Goal: Task Accomplishment & Management: Use online tool/utility

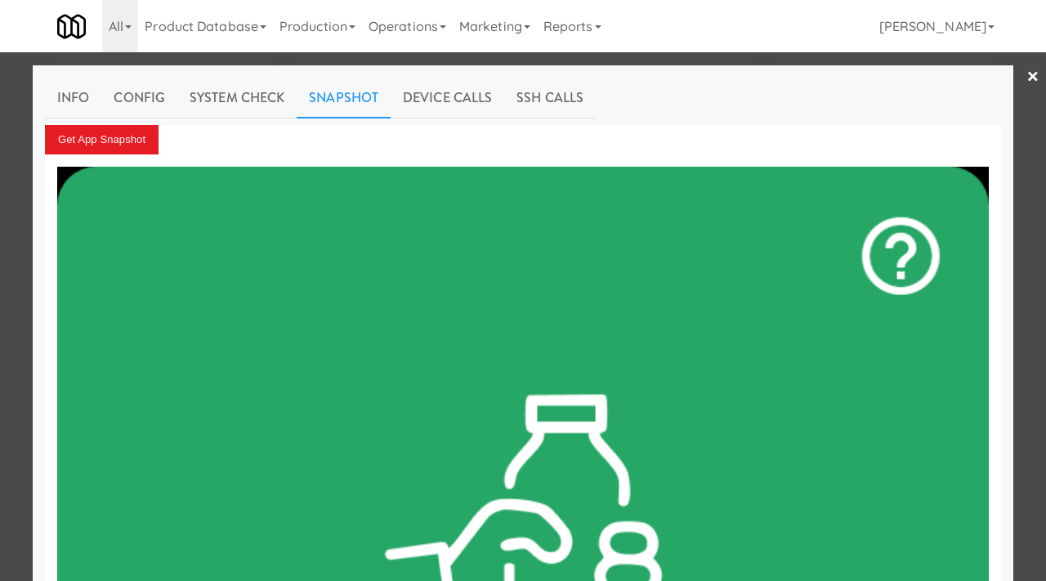
click at [21, 185] on div at bounding box center [523, 290] width 1046 height 581
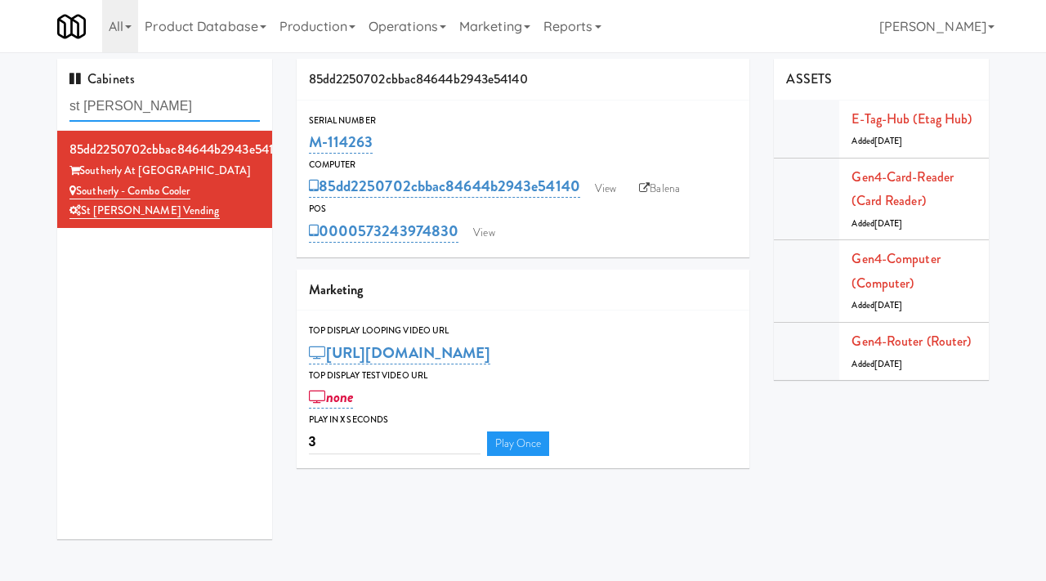
click at [154, 108] on input "st [PERSON_NAME]" at bounding box center [164, 106] width 190 height 30
paste input "Oak Beverage - Cooler 1"
type input "Oak Beverage - Cooler 1"
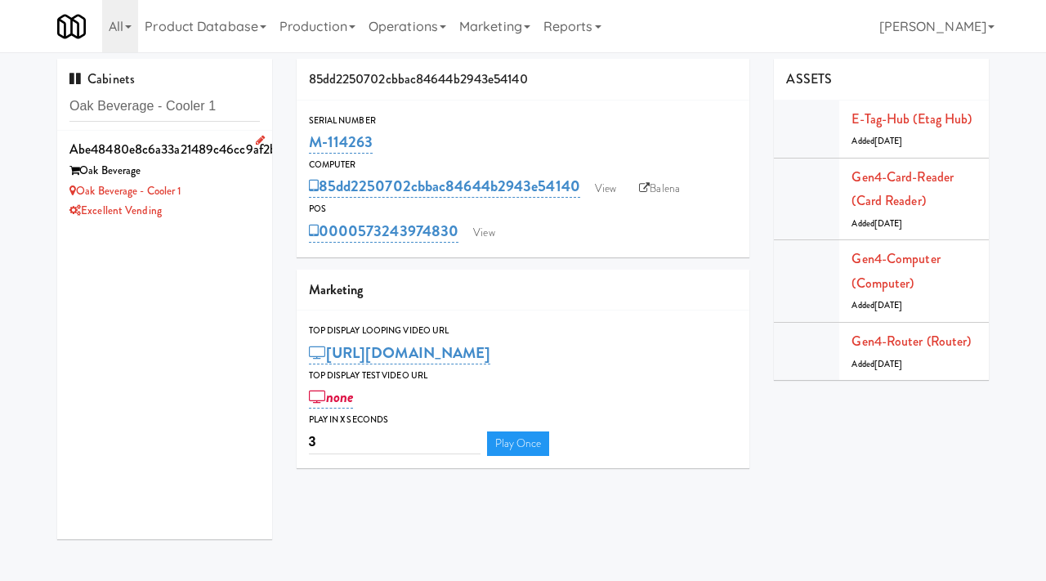
click at [234, 192] on div "Oak Beverage - Cooler 1" at bounding box center [164, 191] width 190 height 20
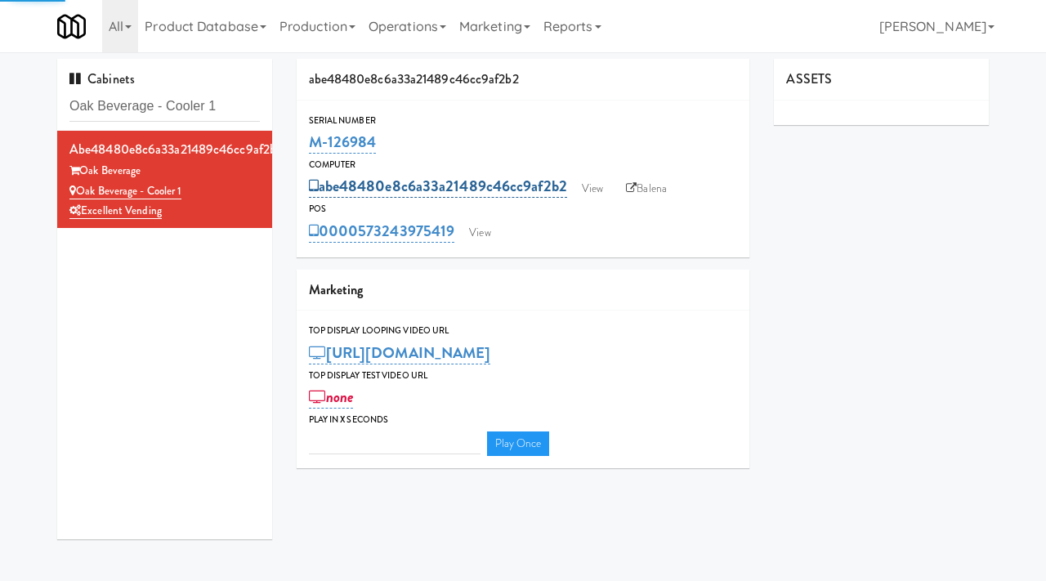
type input "3"
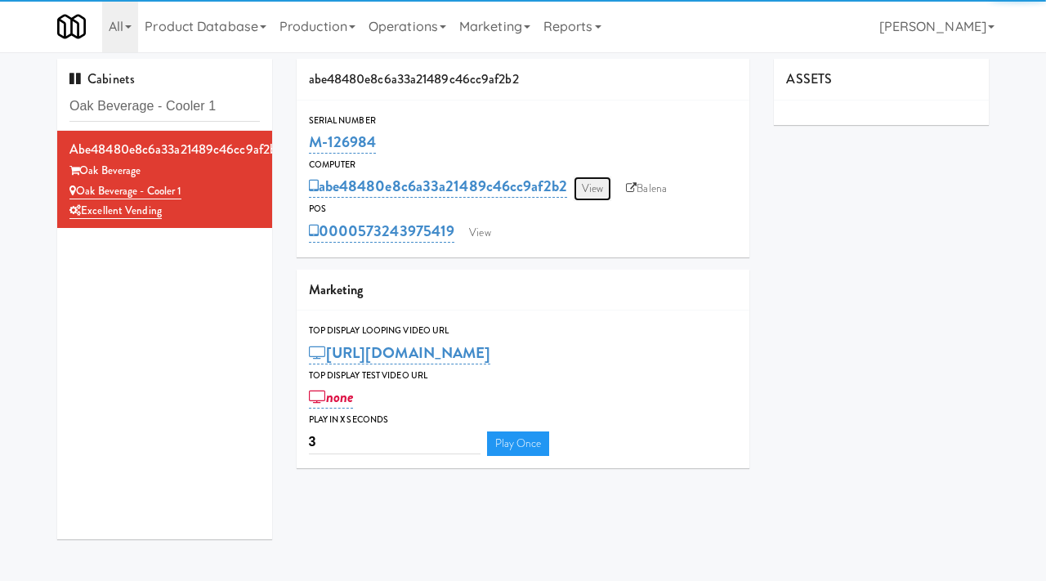
click at [589, 189] on link "View" at bounding box center [592, 188] width 38 height 25
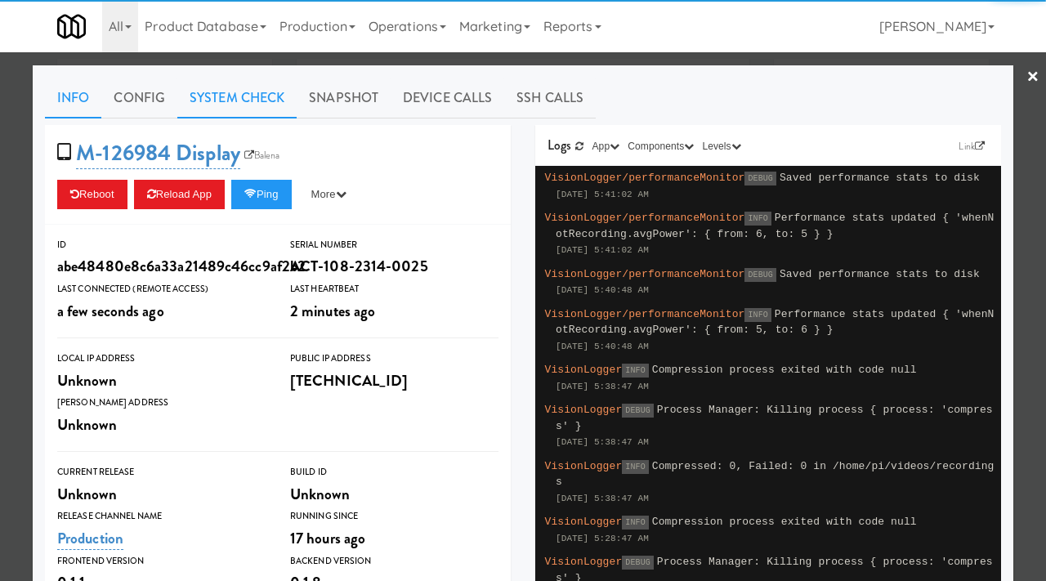
click at [237, 97] on link "System Check" at bounding box center [236, 98] width 119 height 41
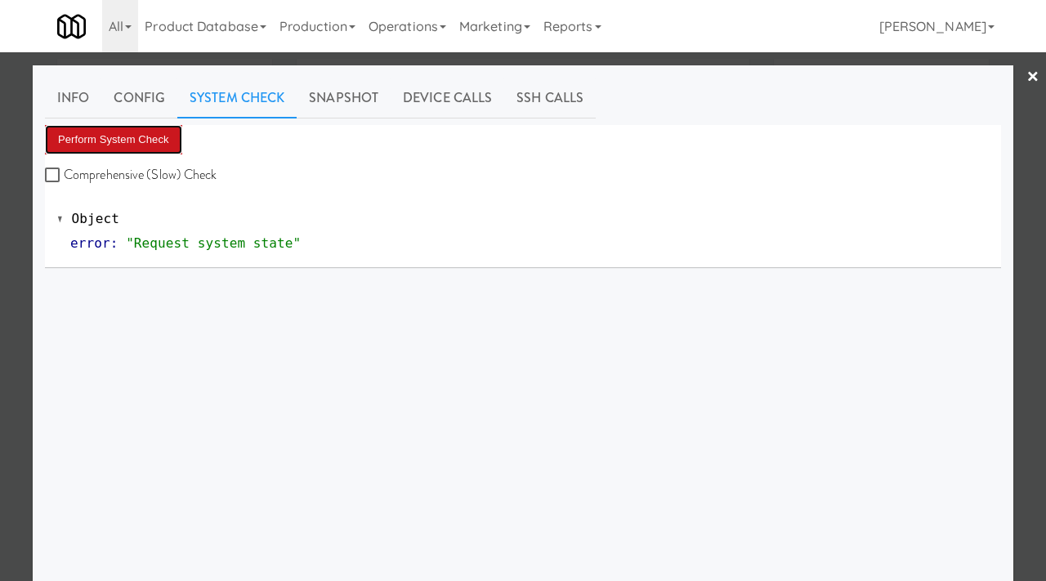
click at [146, 136] on button "Perform System Check" at bounding box center [113, 139] width 137 height 29
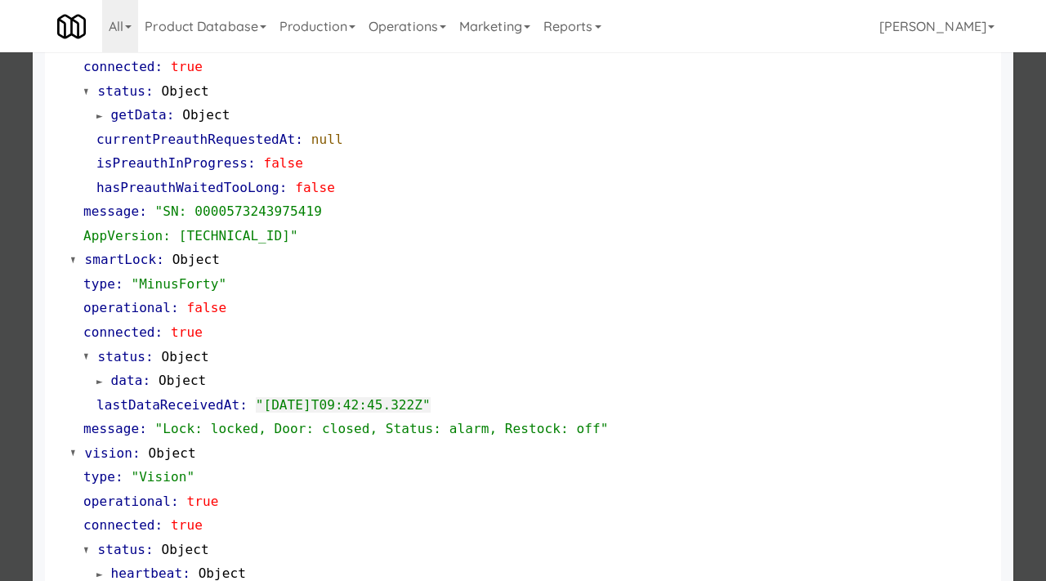
scroll to position [688, 0]
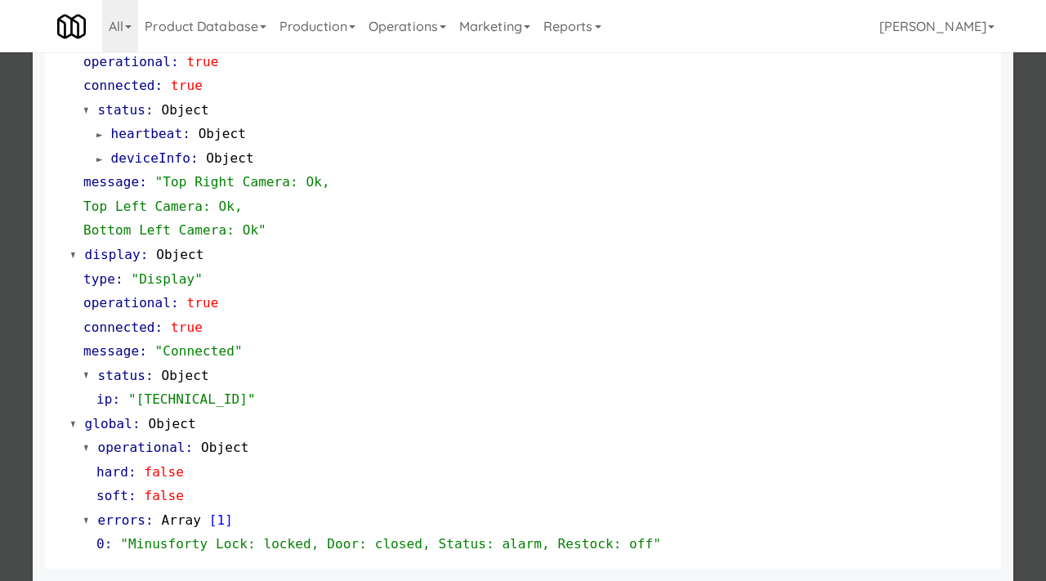
click at [0, 393] on div at bounding box center [523, 290] width 1046 height 581
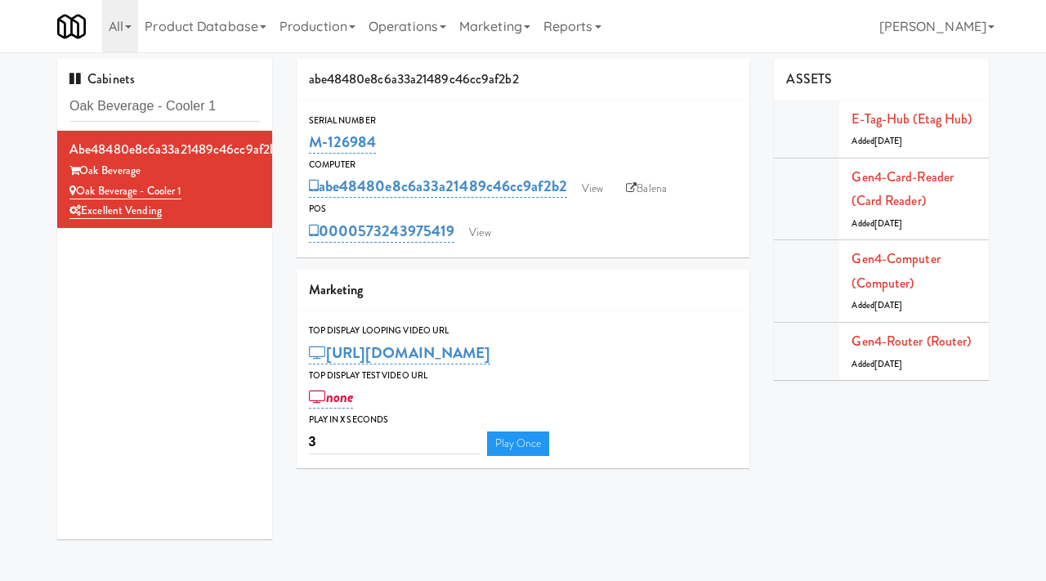
drag, startPoint x: 382, startPoint y: 141, endPoint x: 305, endPoint y: 141, distance: 77.6
click at [305, 141] on div "Serial Number M-126984" at bounding box center [523, 135] width 453 height 44
copy link "M-126984"
click at [611, 178] on link "View" at bounding box center [592, 188] width 38 height 25
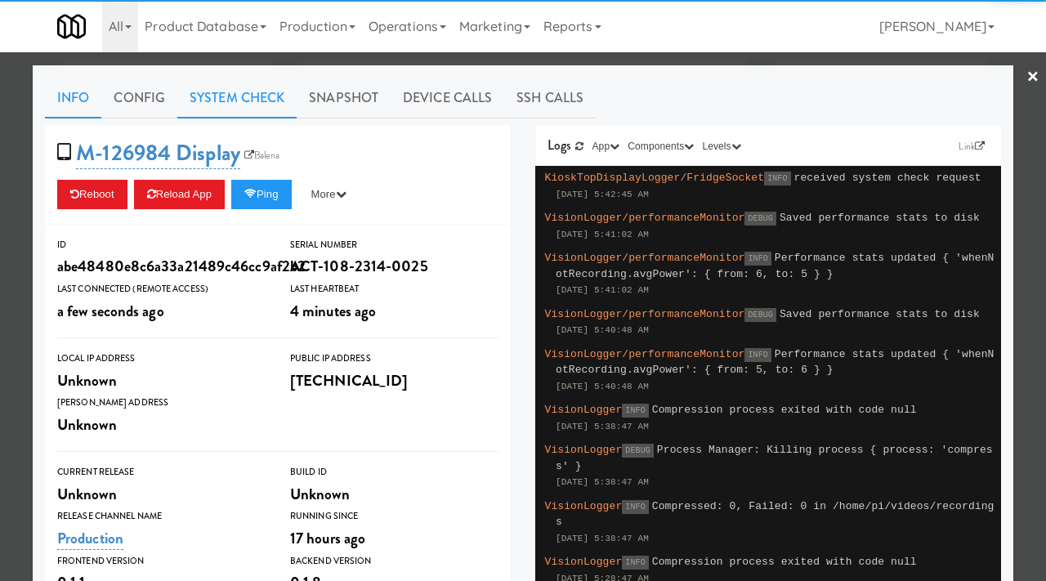
click at [212, 99] on link "System Check" at bounding box center [236, 98] width 119 height 41
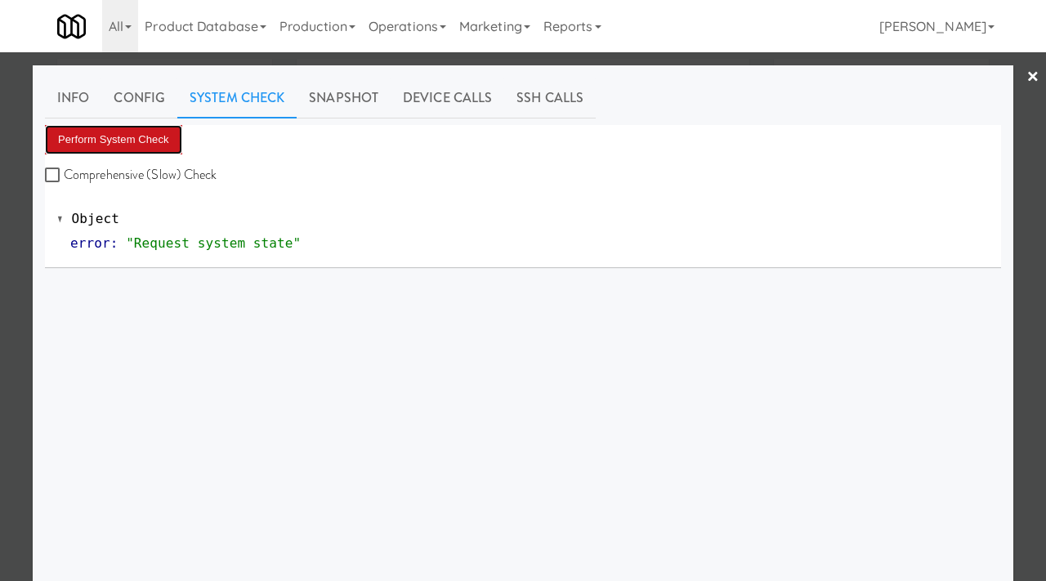
click at [154, 128] on button "Perform System Check" at bounding box center [113, 139] width 137 height 29
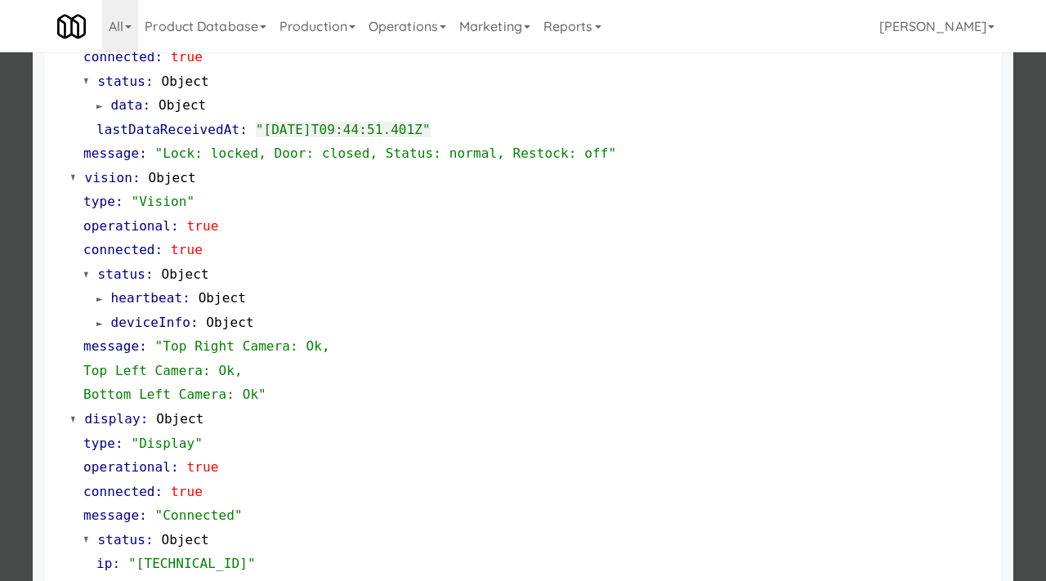
scroll to position [688, 0]
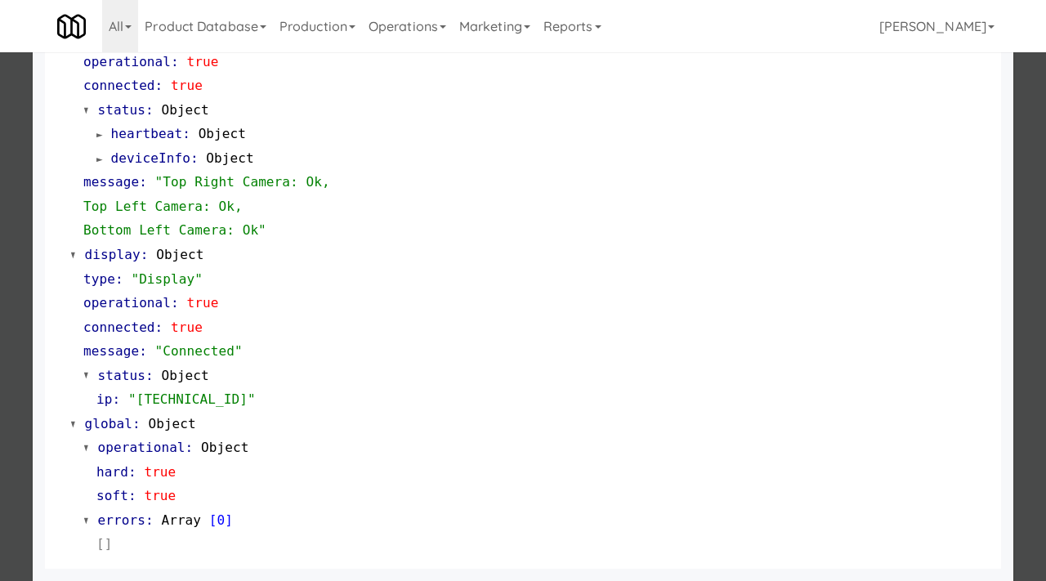
click at [7, 360] on div at bounding box center [523, 290] width 1046 height 581
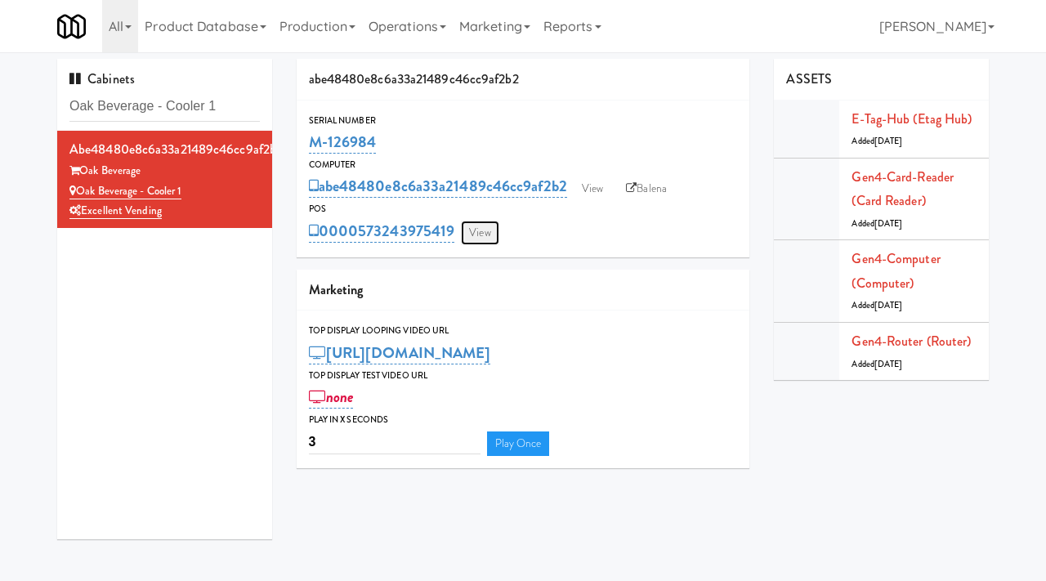
click at [485, 240] on link "View" at bounding box center [480, 233] width 38 height 25
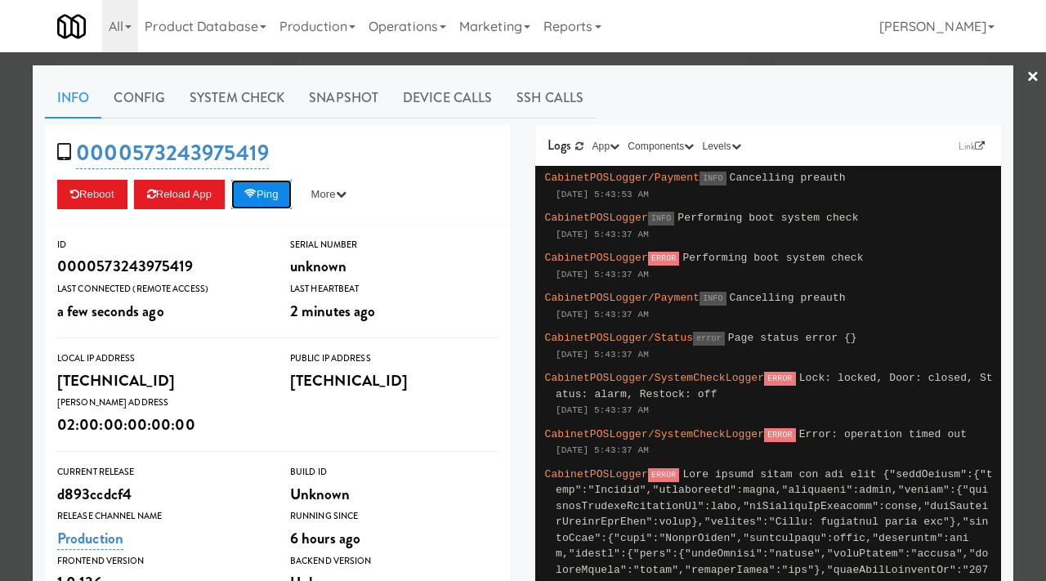
click at [257, 194] on icon at bounding box center [250, 194] width 12 height 11
click at [1, 140] on div at bounding box center [523, 290] width 1046 height 581
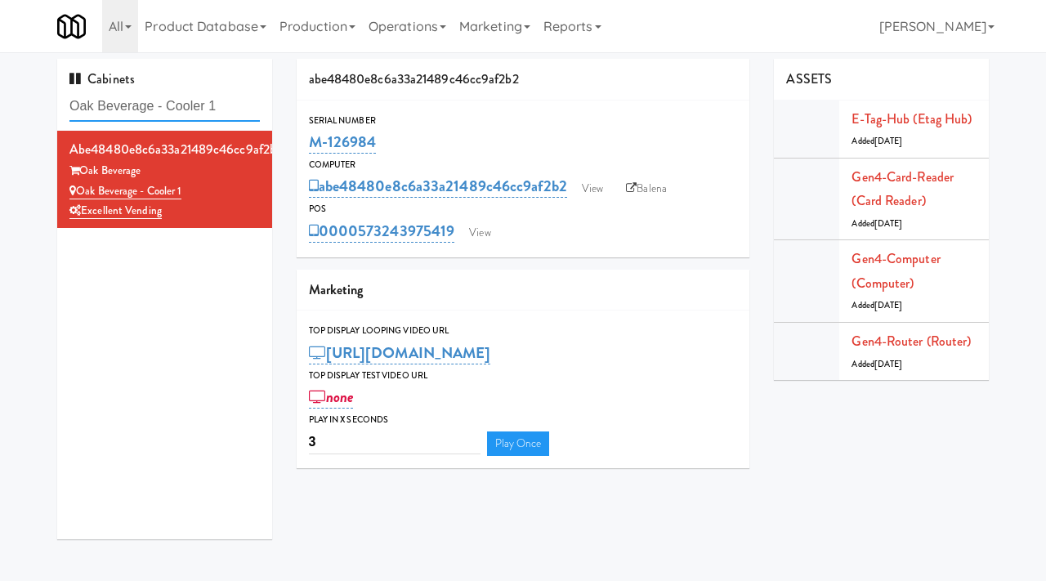
drag, startPoint x: 233, startPoint y: 105, endPoint x: 25, endPoint y: 96, distance: 208.5
click at [25, 96] on div "Cabinets Oak Beverage - Cooler 1 abe48480e8c6a33a21489c46cc9af2b2 Oak Beverage …" at bounding box center [523, 305] width 1046 height 493
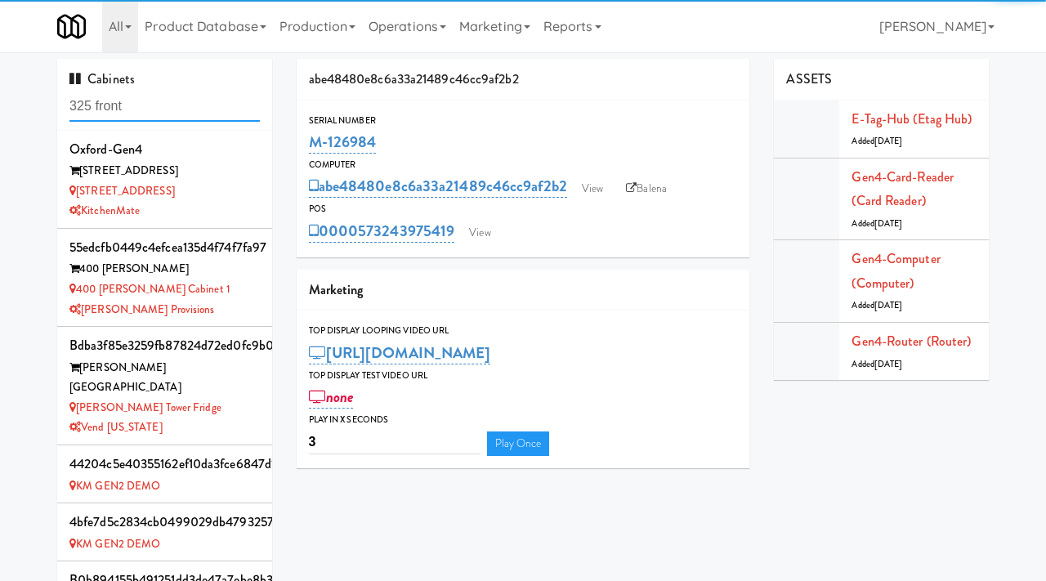
type input "325 front"
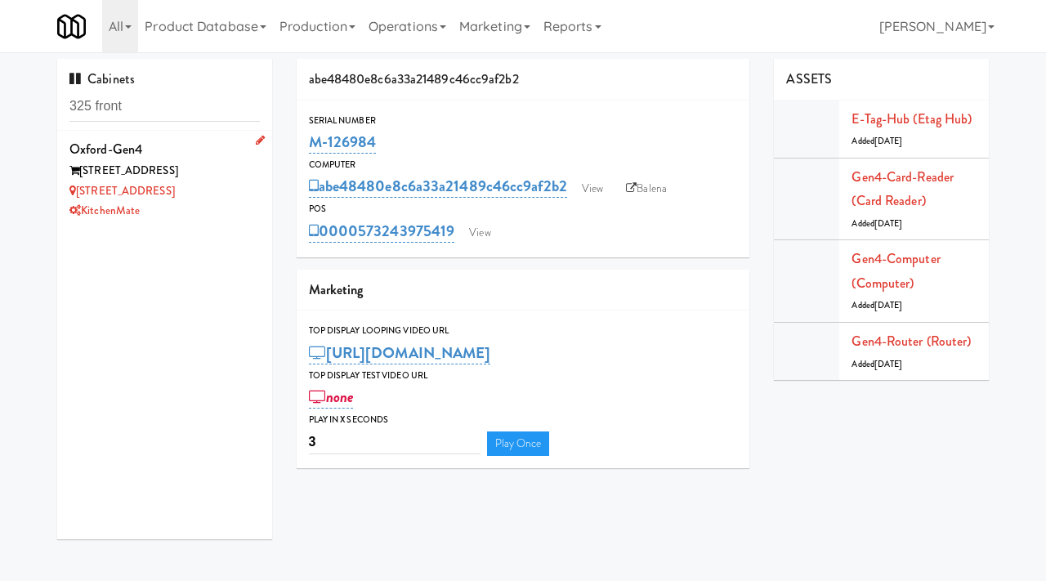
click at [222, 199] on div "[STREET_ADDRESS]" at bounding box center [164, 191] width 190 height 20
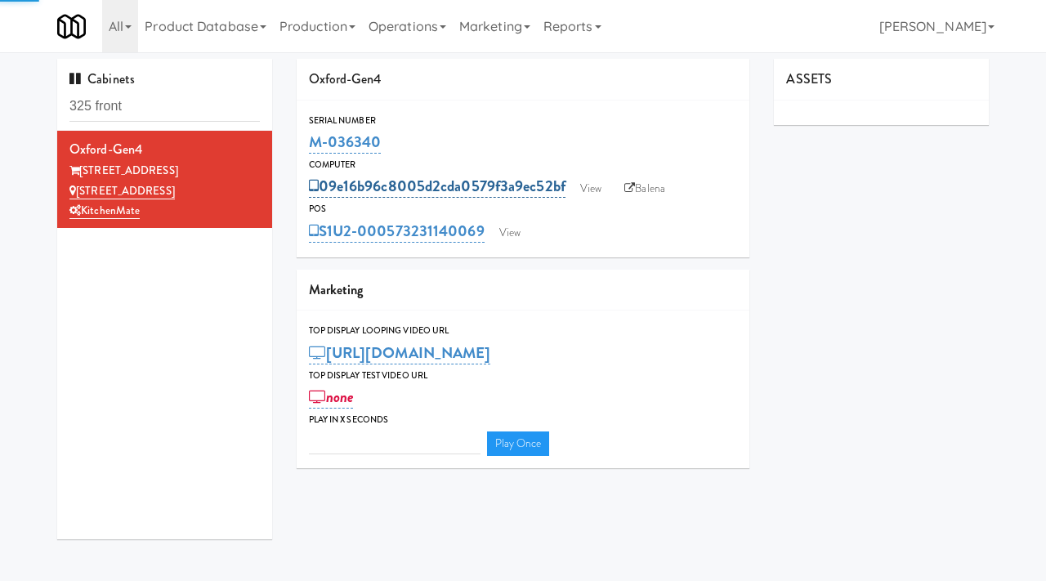
type input "3"
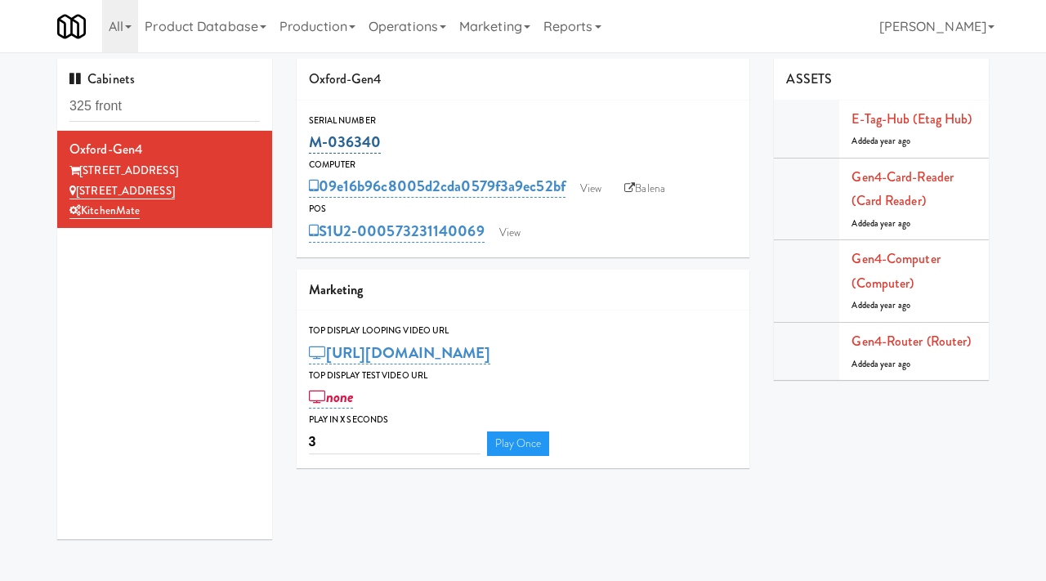
drag, startPoint x: 395, startPoint y: 131, endPoint x: 308, endPoint y: 146, distance: 88.0
click at [309, 146] on div "M-036340" at bounding box center [523, 142] width 429 height 28
copy link "M-036340"
click at [596, 188] on link "View" at bounding box center [591, 188] width 38 height 25
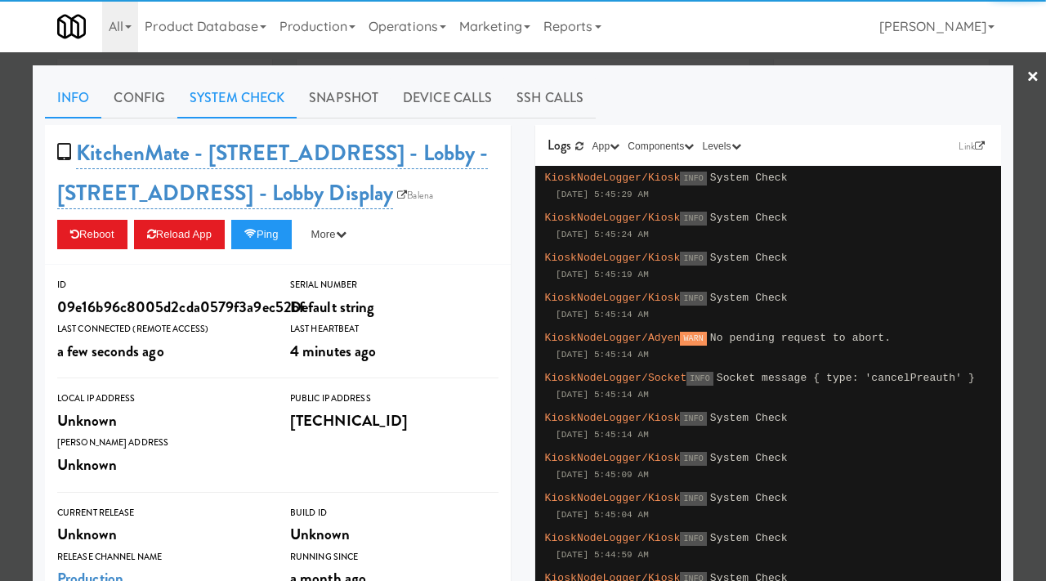
click at [242, 88] on link "System Check" at bounding box center [236, 98] width 119 height 41
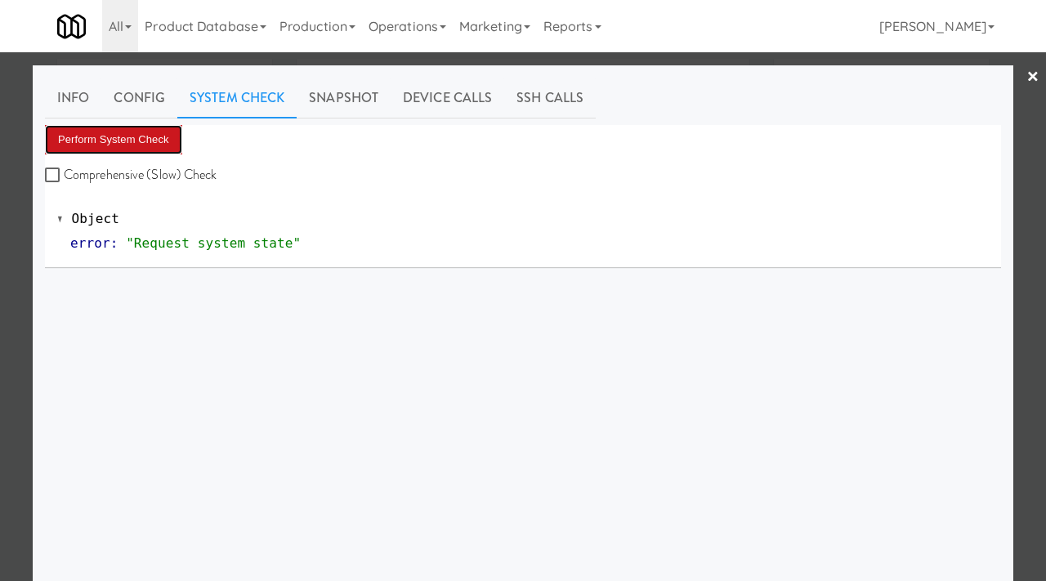
click at [126, 137] on button "Perform System Check" at bounding box center [113, 139] width 137 height 29
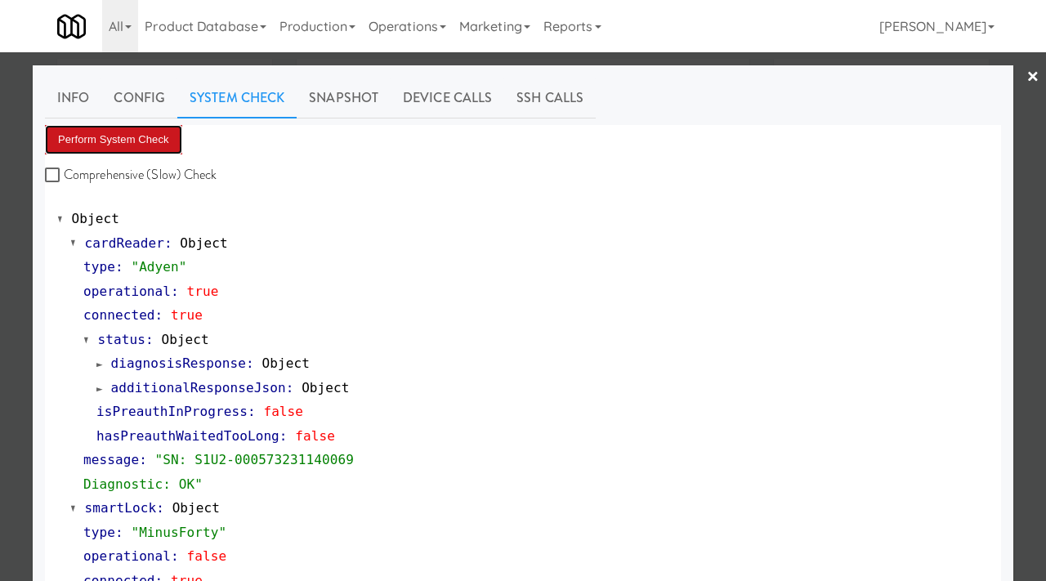
click at [167, 140] on button "Perform System Check" at bounding box center [113, 139] width 137 height 29
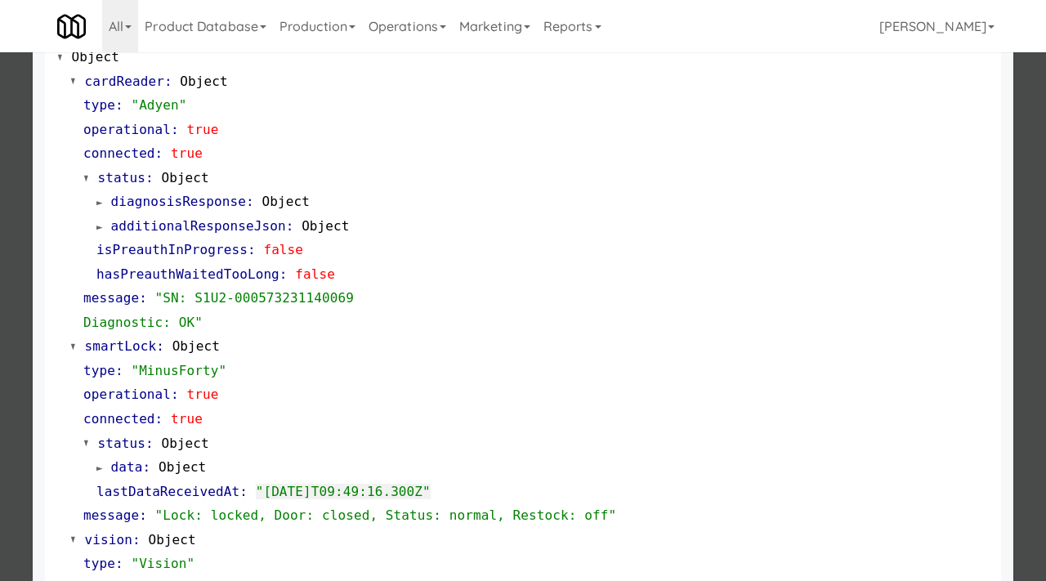
scroll to position [161, 0]
click at [0, 295] on div at bounding box center [523, 290] width 1046 height 581
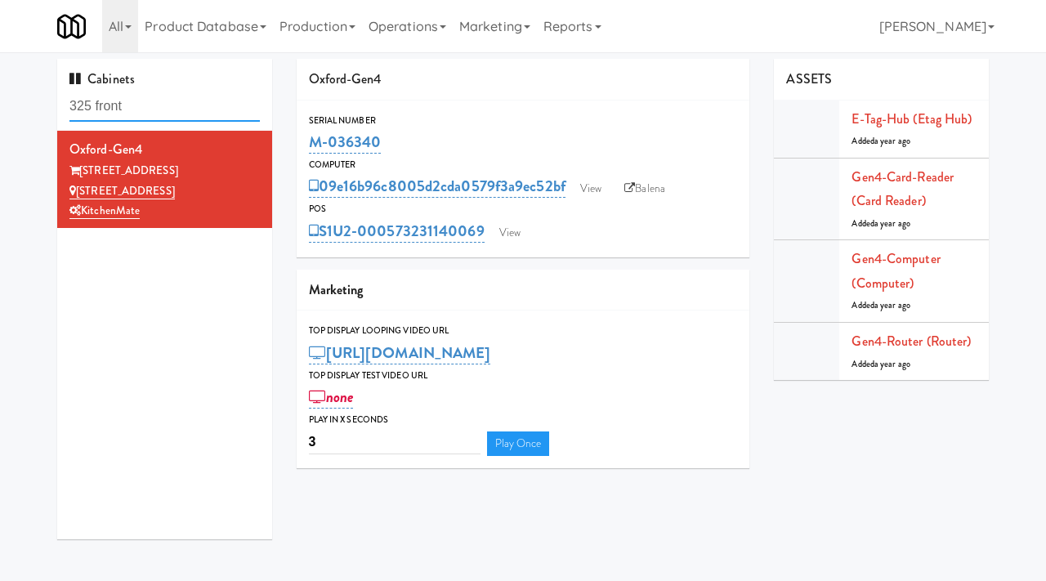
drag, startPoint x: 145, startPoint y: 105, endPoint x: 33, endPoint y: 103, distance: 111.9
click at [33, 104] on div "Cabinets 325 front Oxford-Gen4 [STREET_ADDRESS] - Lobby [STREET_ADDRESS] - Lobb…" at bounding box center [523, 305] width 1046 height 493
paste input "[GEOGRAPHIC_DATA] - AIRPORT [GEOGRAPHIC_DATA]"
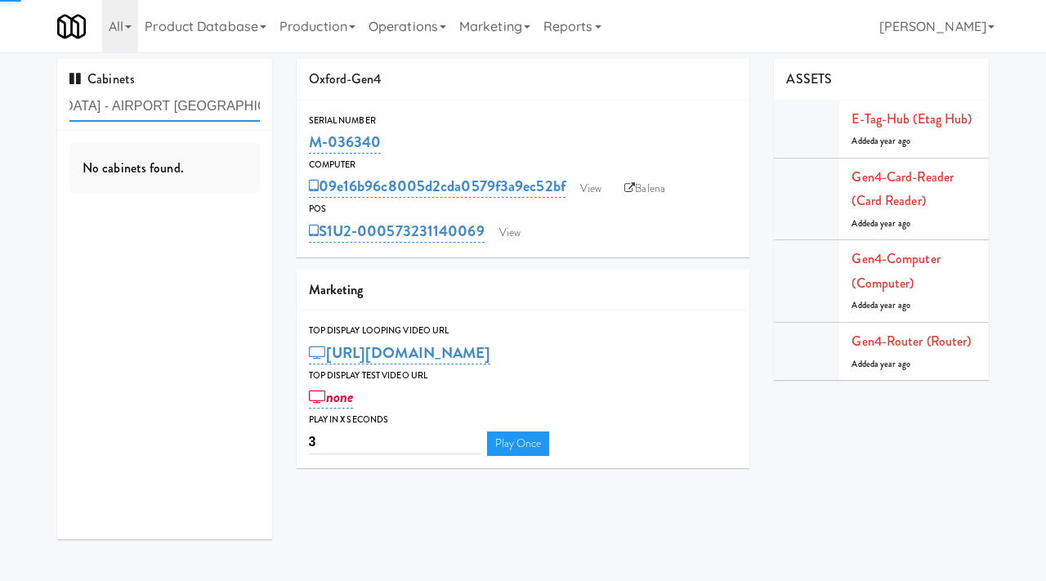
type input "[GEOGRAPHIC_DATA] - AIRPORT [GEOGRAPHIC_DATA]"
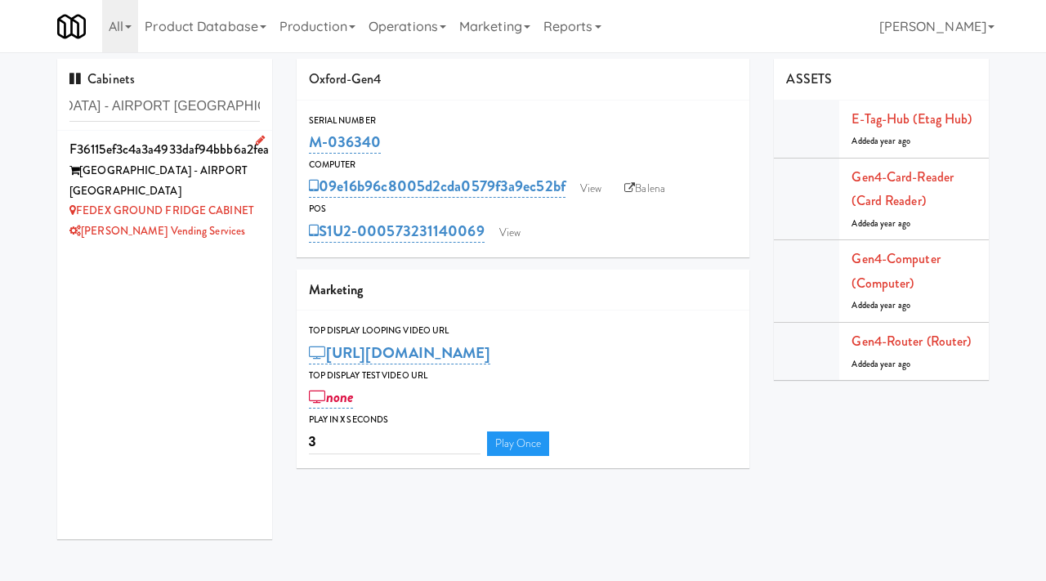
click at [200, 185] on div "[GEOGRAPHIC_DATA] - AIRPORT [GEOGRAPHIC_DATA]" at bounding box center [164, 181] width 190 height 40
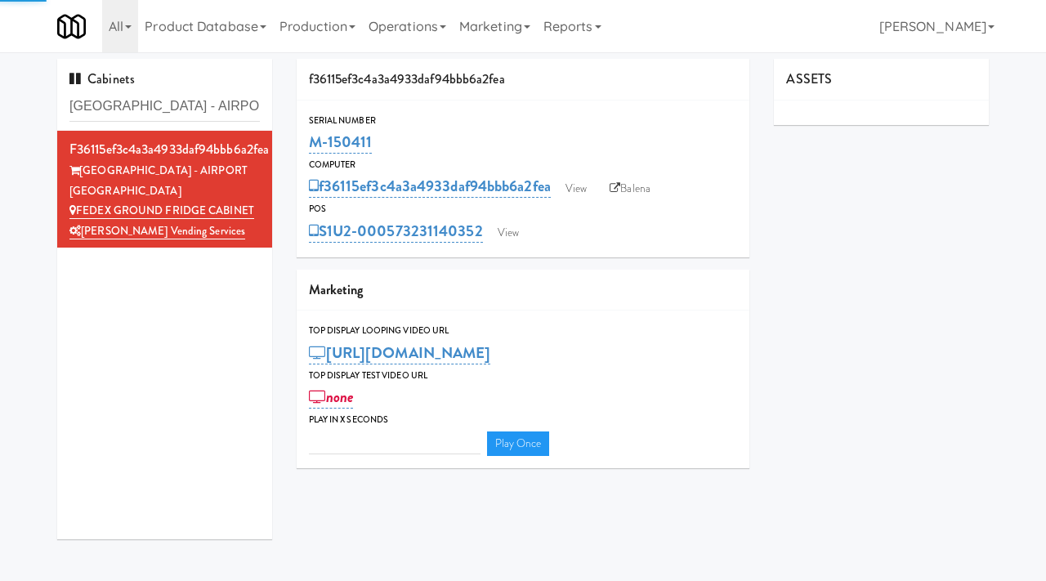
type input "3"
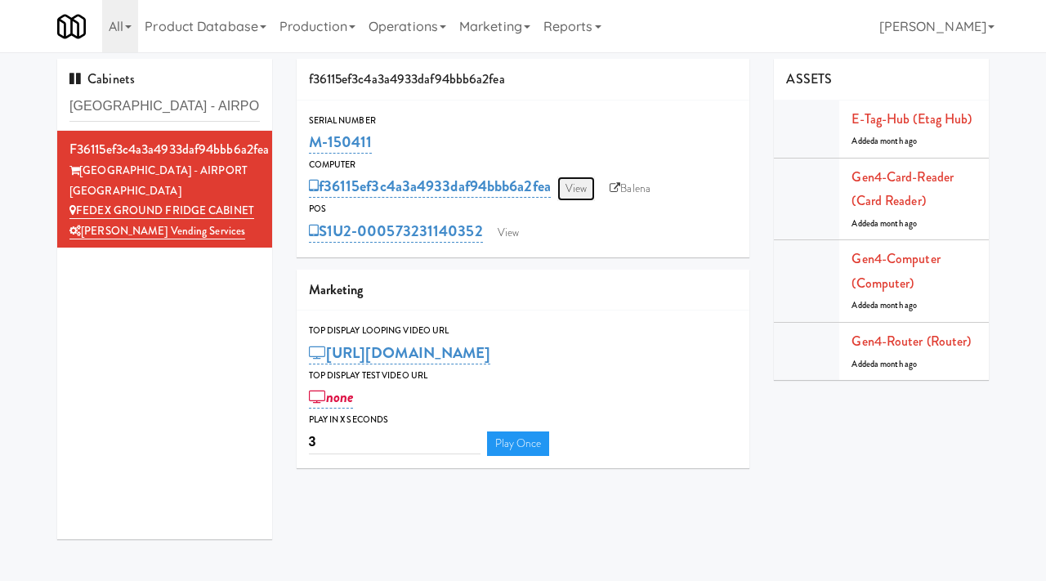
click at [573, 185] on link "View" at bounding box center [576, 188] width 38 height 25
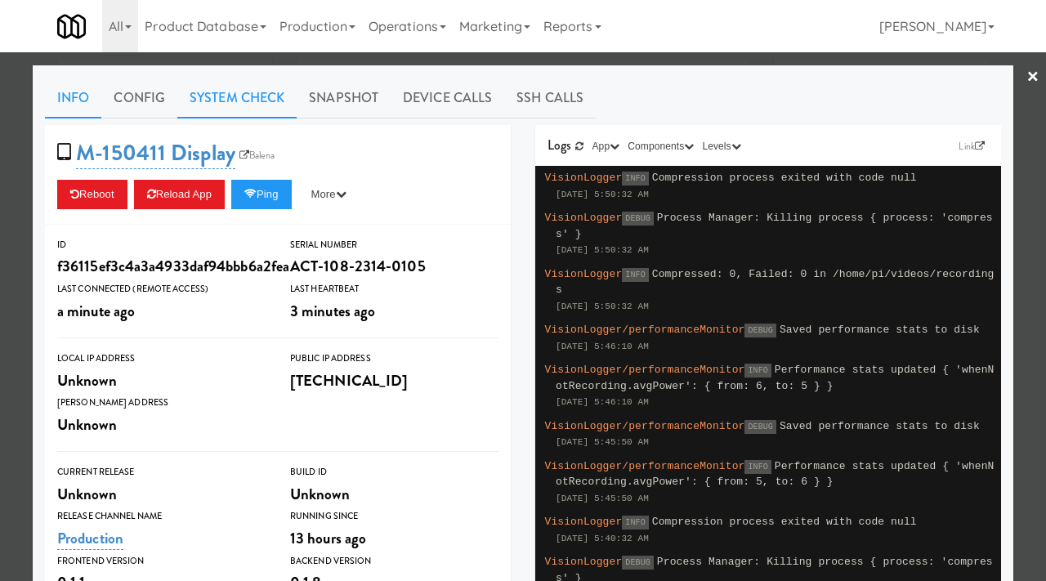
click at [213, 106] on link "System Check" at bounding box center [236, 98] width 119 height 41
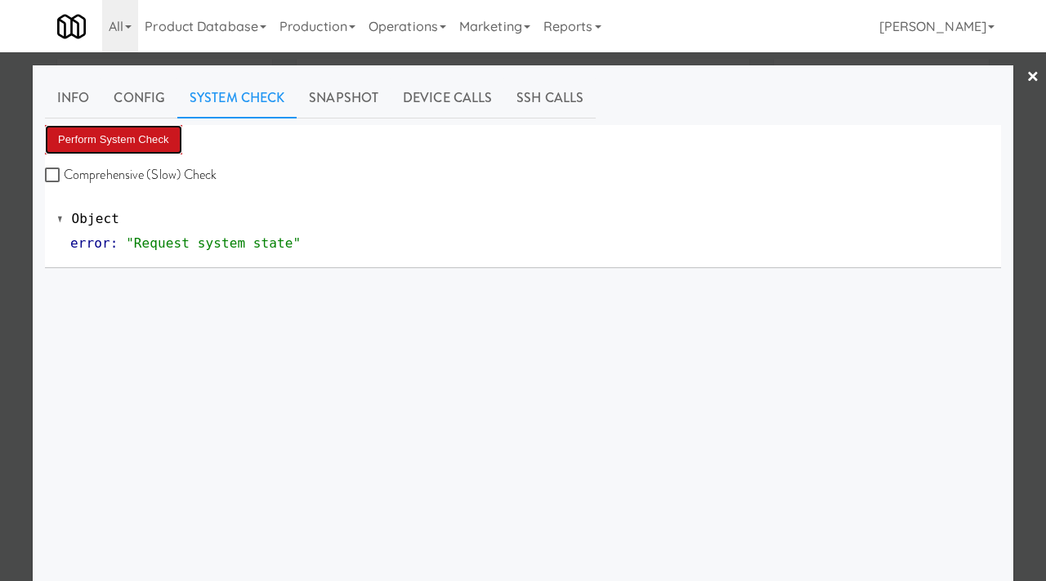
click at [122, 136] on button "Perform System Check" at bounding box center [113, 139] width 137 height 29
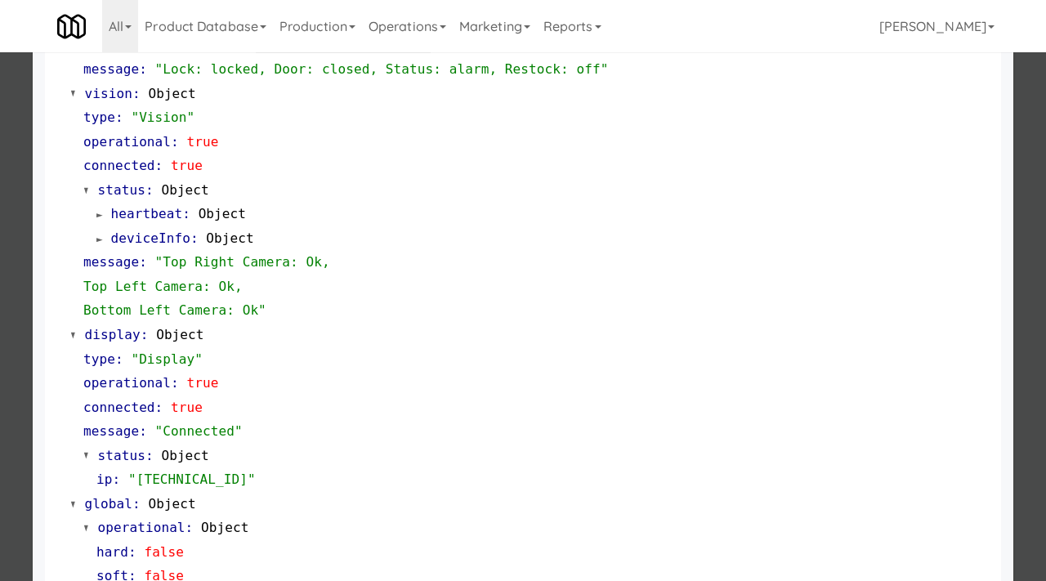
scroll to position [688, 0]
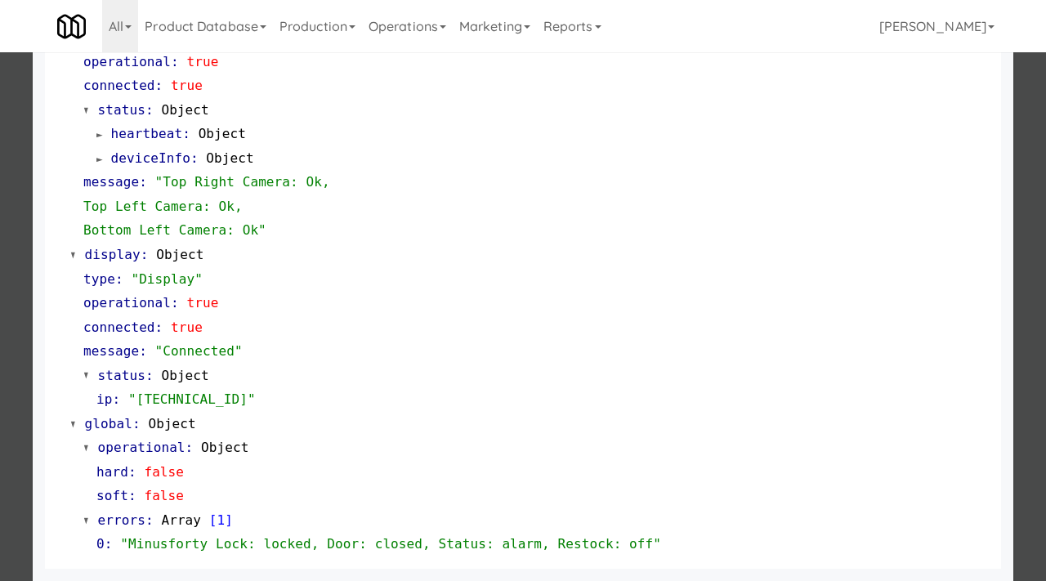
click at [0, 334] on div at bounding box center [523, 290] width 1046 height 581
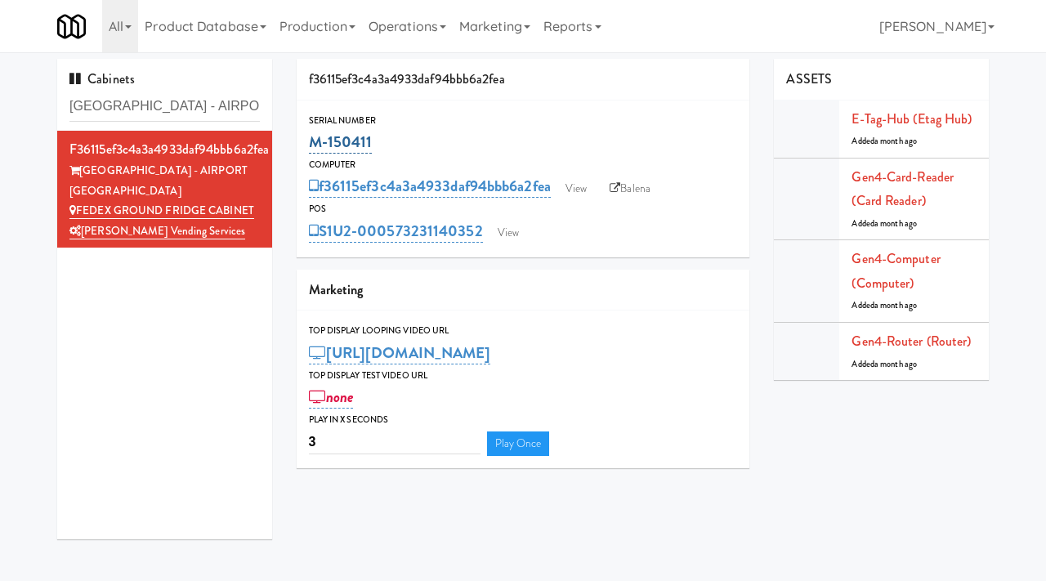
drag, startPoint x: 381, startPoint y: 145, endPoint x: 311, endPoint y: 143, distance: 69.5
click at [311, 144] on div "M-150411" at bounding box center [523, 142] width 429 height 28
copy link "M-150411"
click at [590, 190] on link "View" at bounding box center [576, 188] width 38 height 25
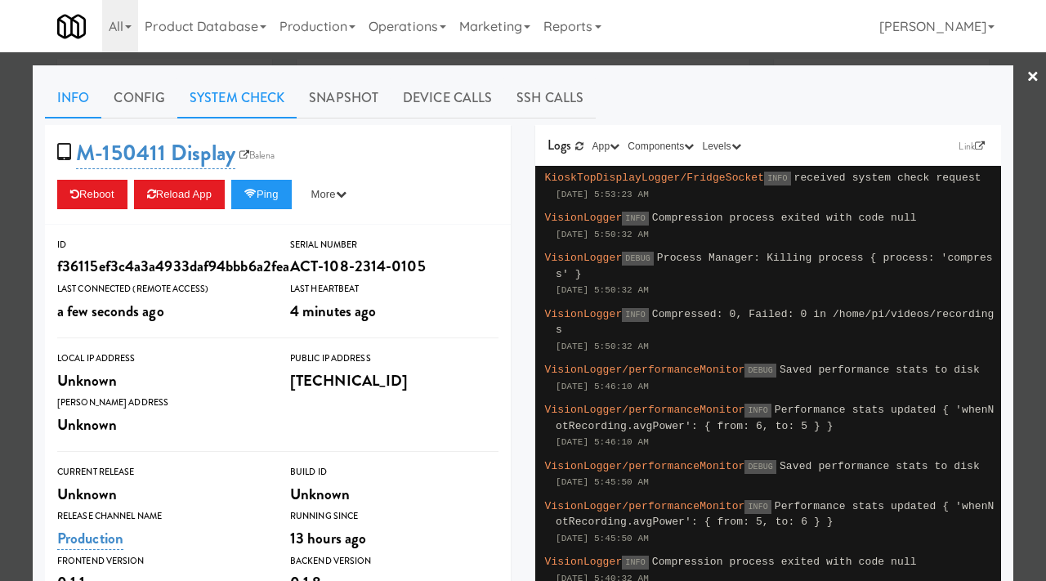
click at [244, 105] on link "System Check" at bounding box center [236, 98] width 119 height 41
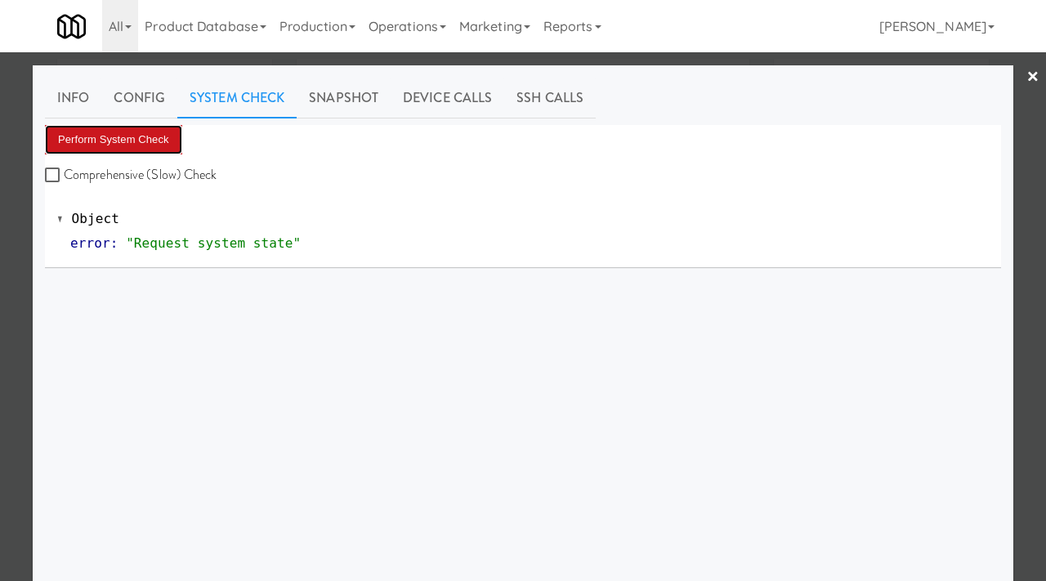
click at [140, 131] on button "Perform System Check" at bounding box center [113, 139] width 137 height 29
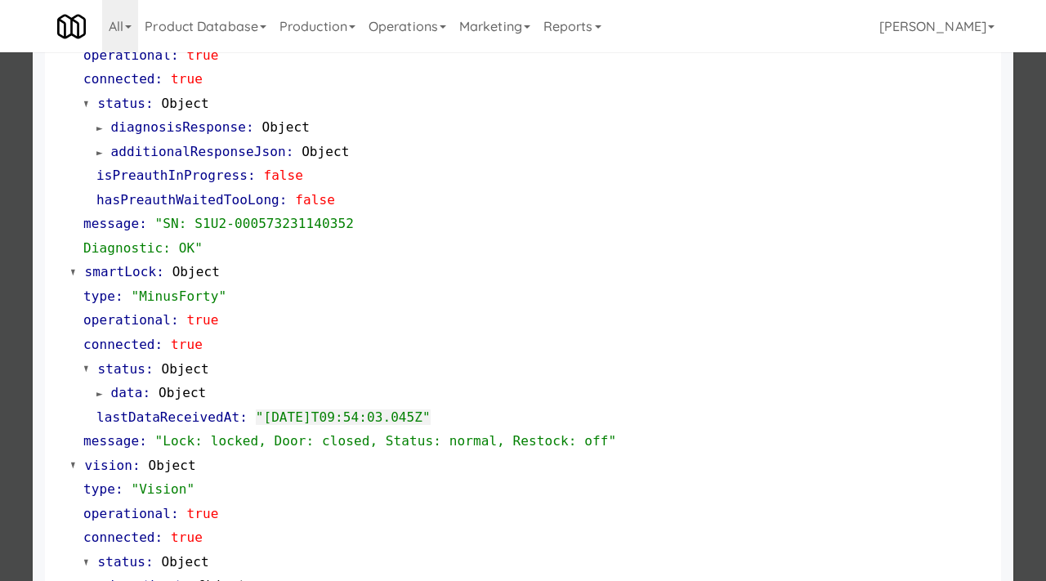
scroll to position [426, 0]
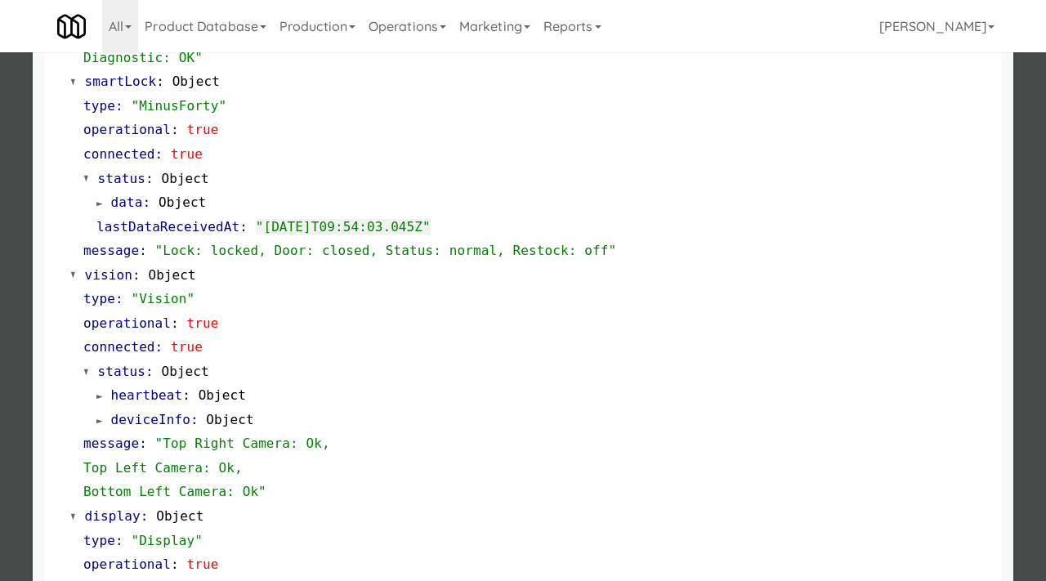
click at [4, 175] on div at bounding box center [523, 290] width 1046 height 581
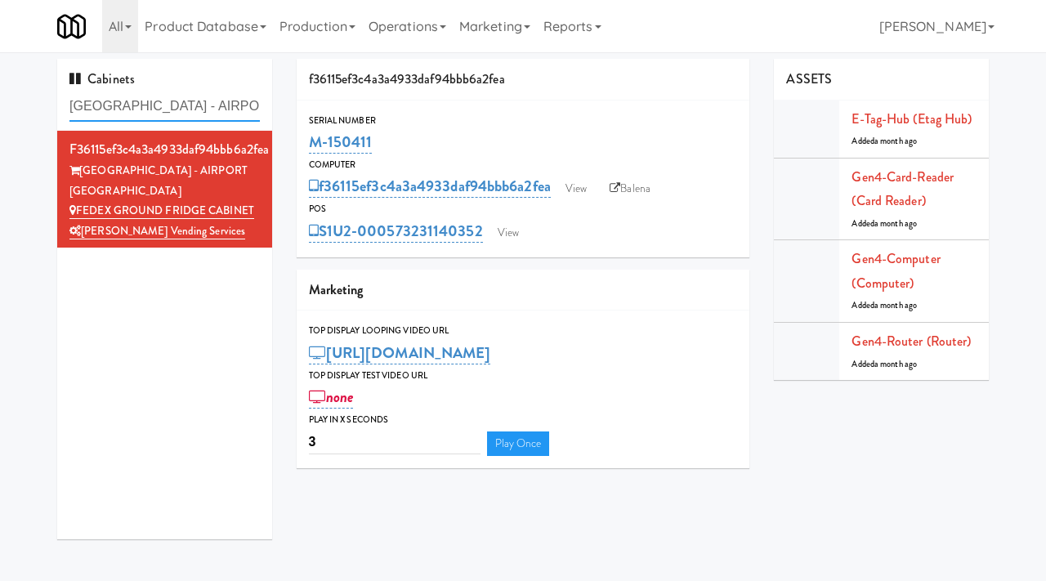
click at [225, 97] on input "[GEOGRAPHIC_DATA] - AIRPORT [GEOGRAPHIC_DATA]" at bounding box center [164, 106] width 190 height 30
type input "v"
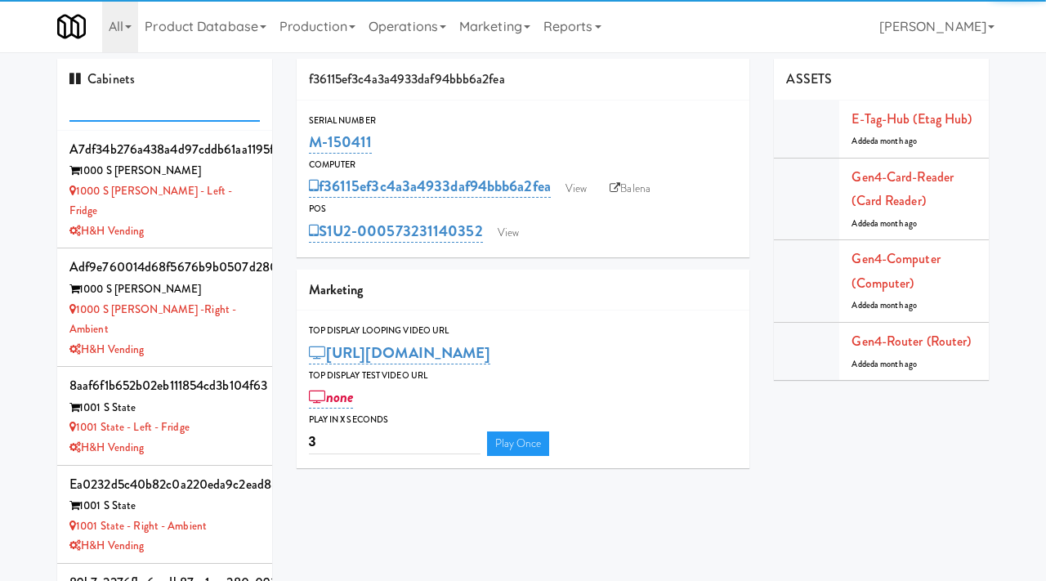
paste input "Fridge - Gym"
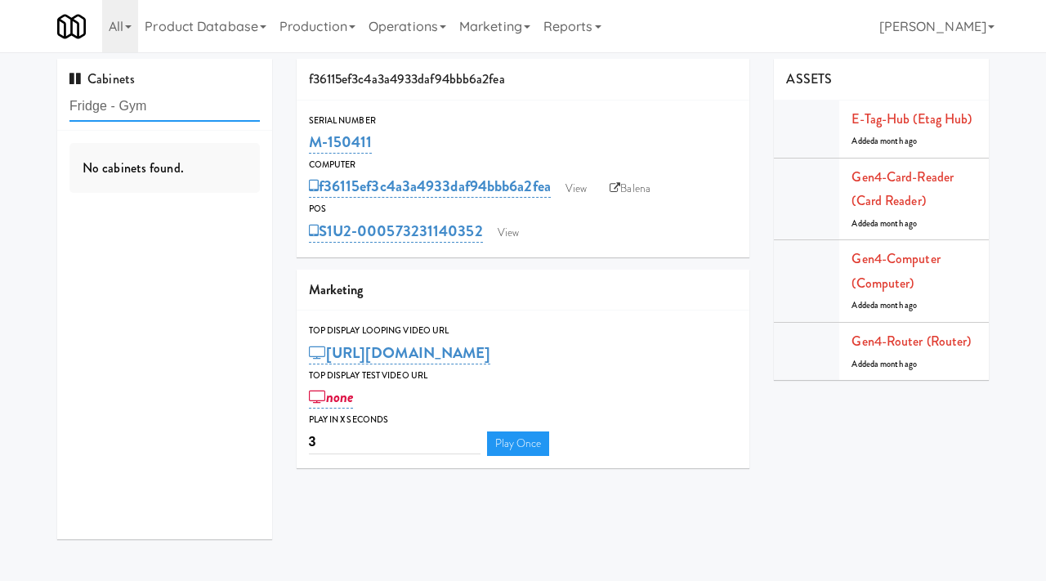
type input "Fridge - Gym"
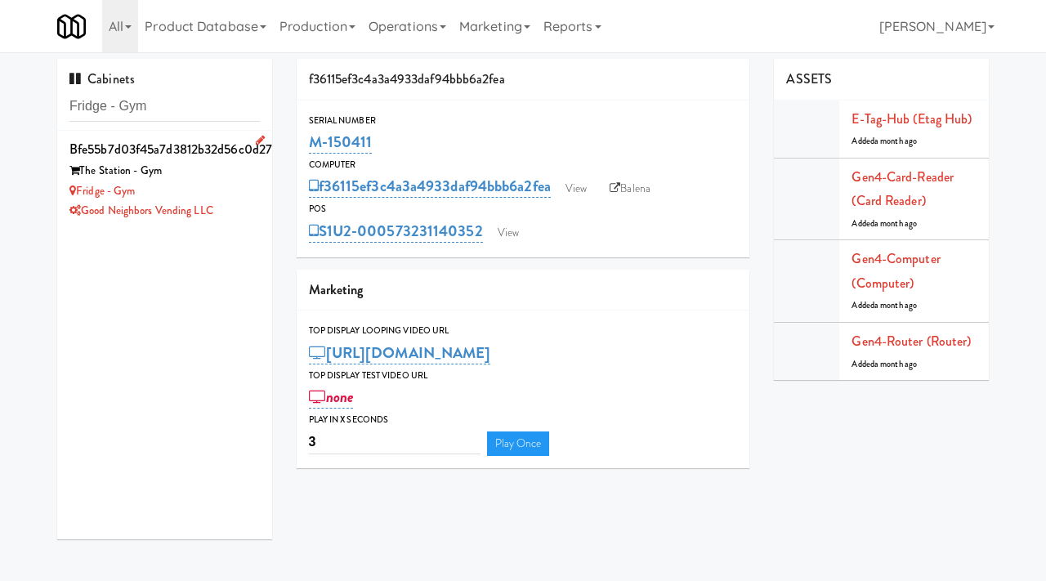
click at [228, 190] on div "Fridge - Gym" at bounding box center [164, 191] width 190 height 20
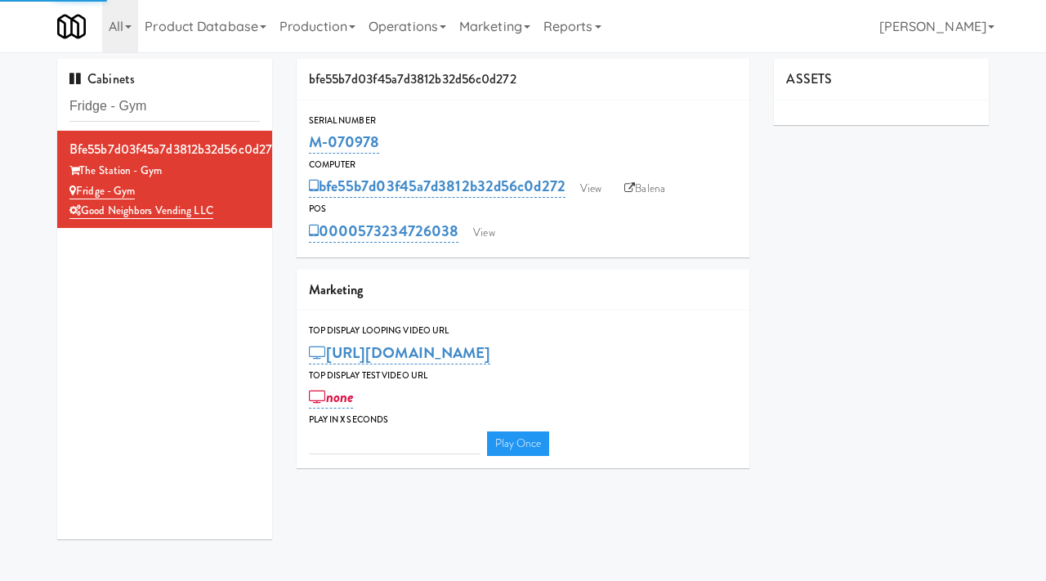
type input "3"
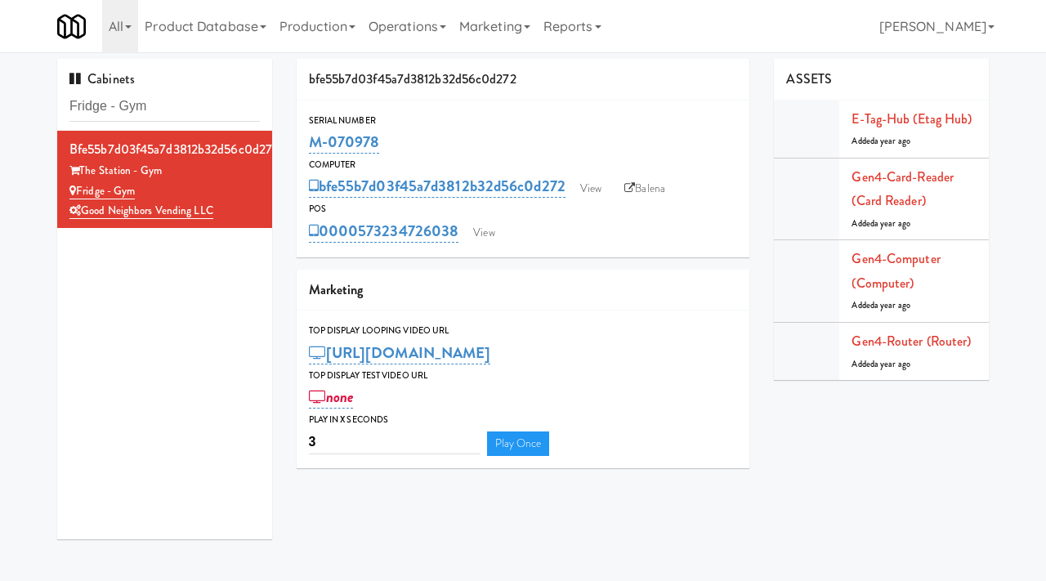
click at [584, 172] on div "bfe55b7d03f45a7d3812b32d56c0d272 View Balena" at bounding box center [523, 186] width 429 height 28
click at [591, 191] on link "View" at bounding box center [591, 188] width 38 height 25
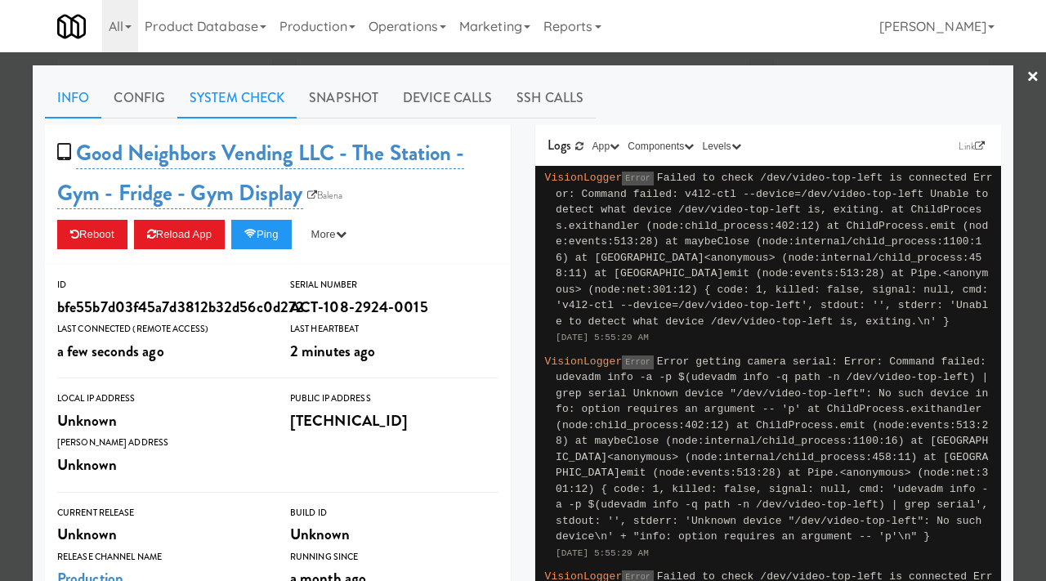
click at [234, 101] on link "System Check" at bounding box center [236, 98] width 119 height 41
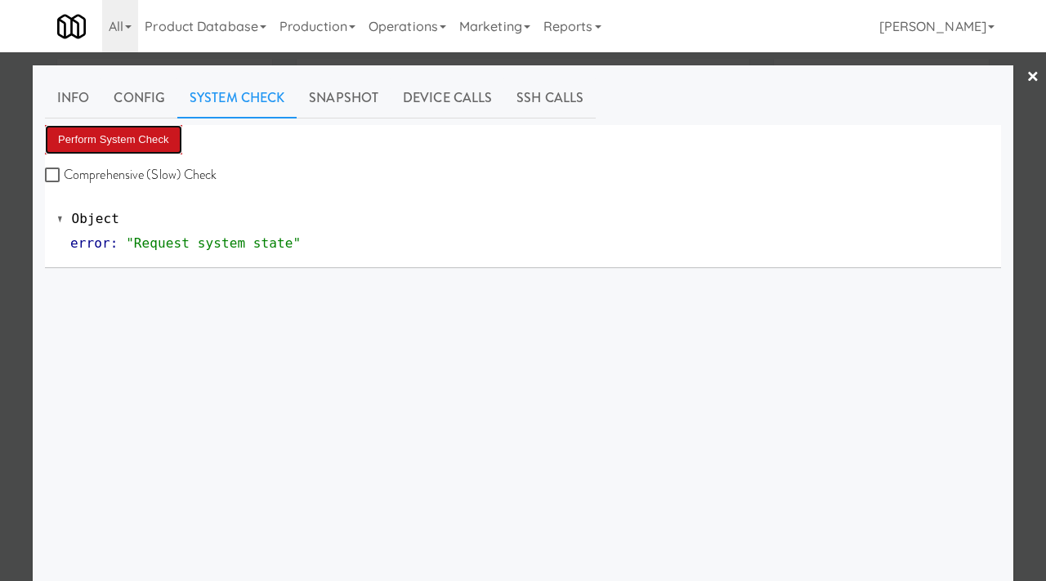
click at [130, 142] on button "Perform System Check" at bounding box center [113, 139] width 137 height 29
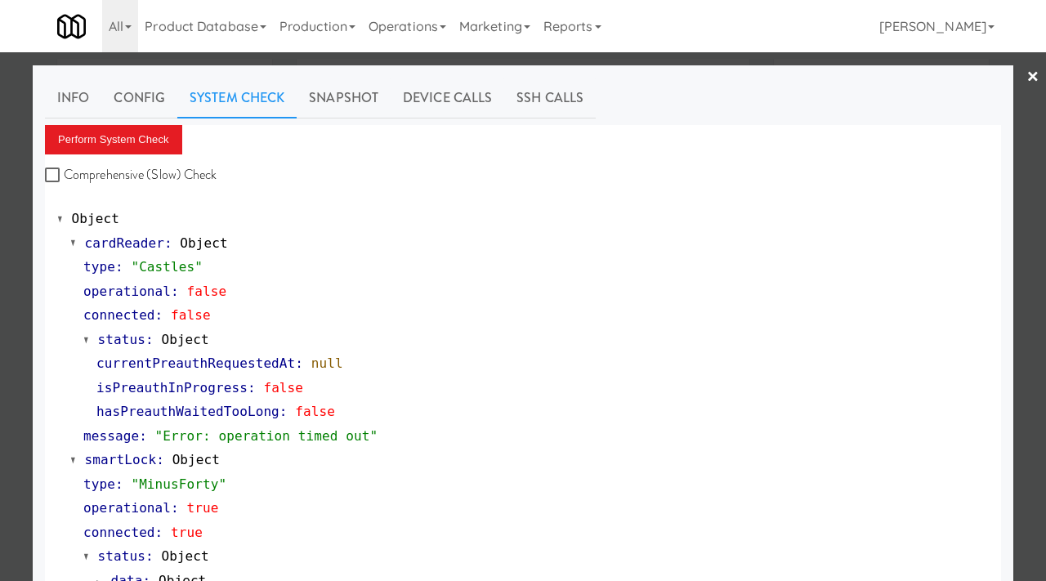
click at [18, 111] on div at bounding box center [523, 290] width 1046 height 581
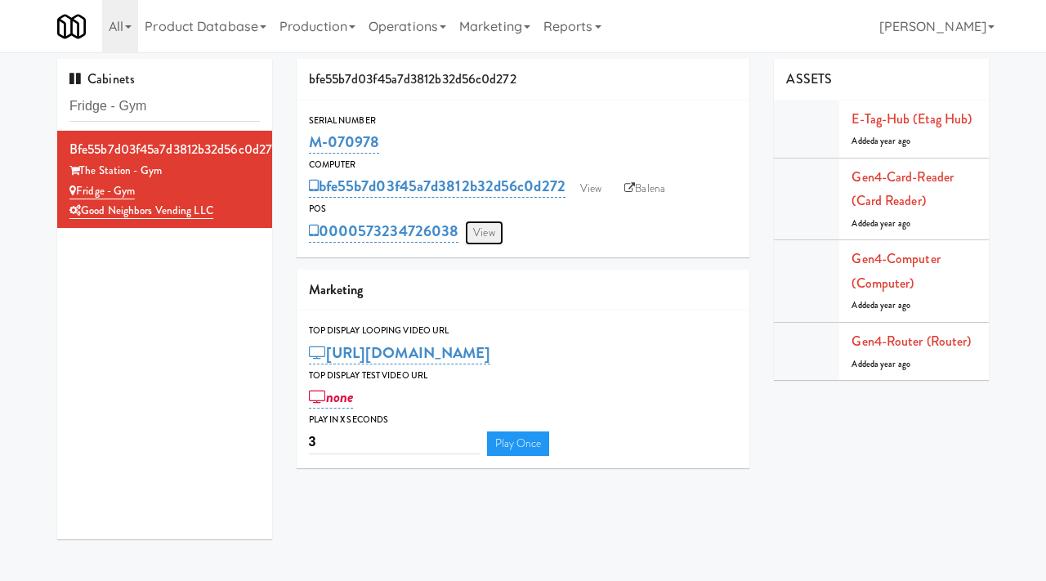
click at [485, 230] on link "View" at bounding box center [484, 233] width 38 height 25
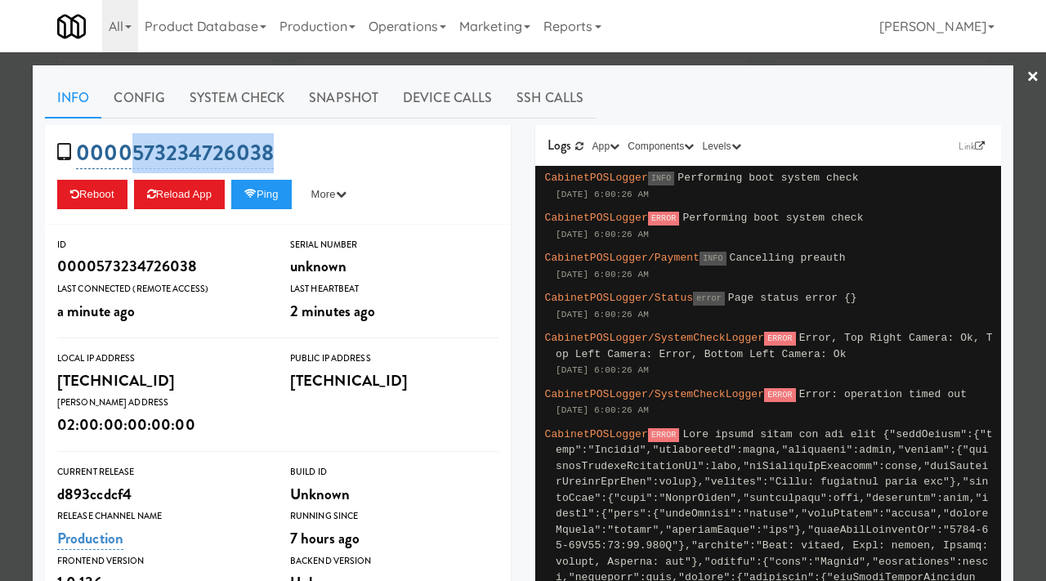
drag, startPoint x: 282, startPoint y: 151, endPoint x: 135, endPoint y: 158, distance: 147.2
click at [135, 158] on div "0000573234726038 Reboot Reload App Ping More Ping Server Restart Server Force R…" at bounding box center [278, 175] width 466 height 100
copy link "[CREDIT_CARD_NUMBER]"
click at [0, 161] on div at bounding box center [523, 290] width 1046 height 581
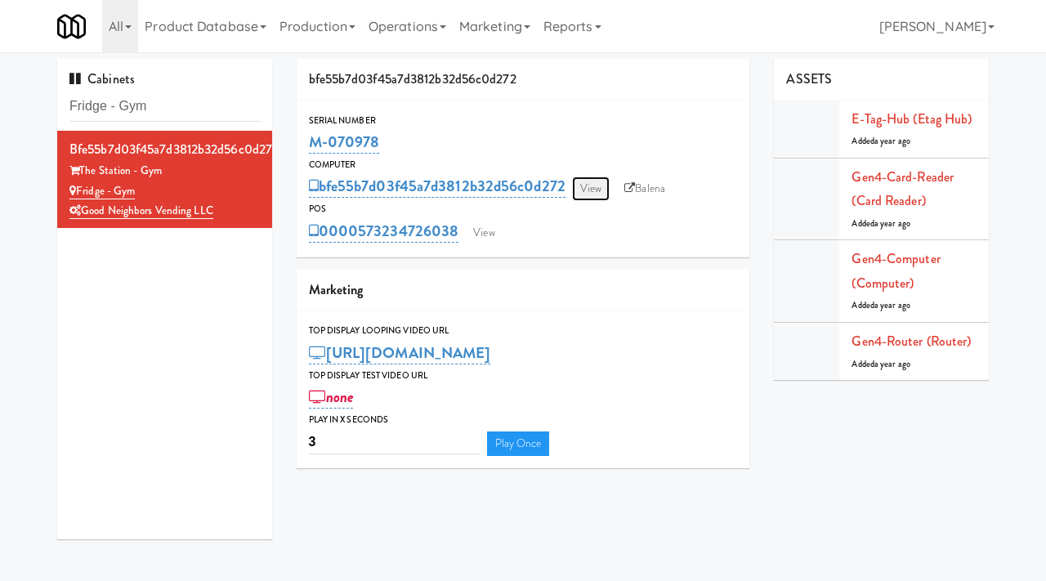
click at [585, 187] on link "View" at bounding box center [591, 188] width 38 height 25
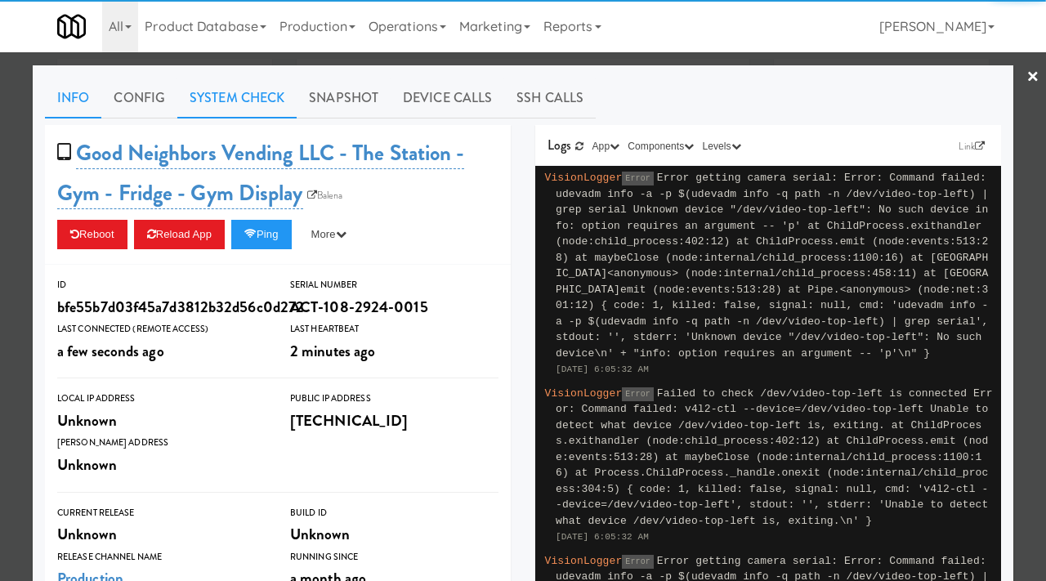
click at [267, 104] on link "System Check" at bounding box center [236, 98] width 119 height 41
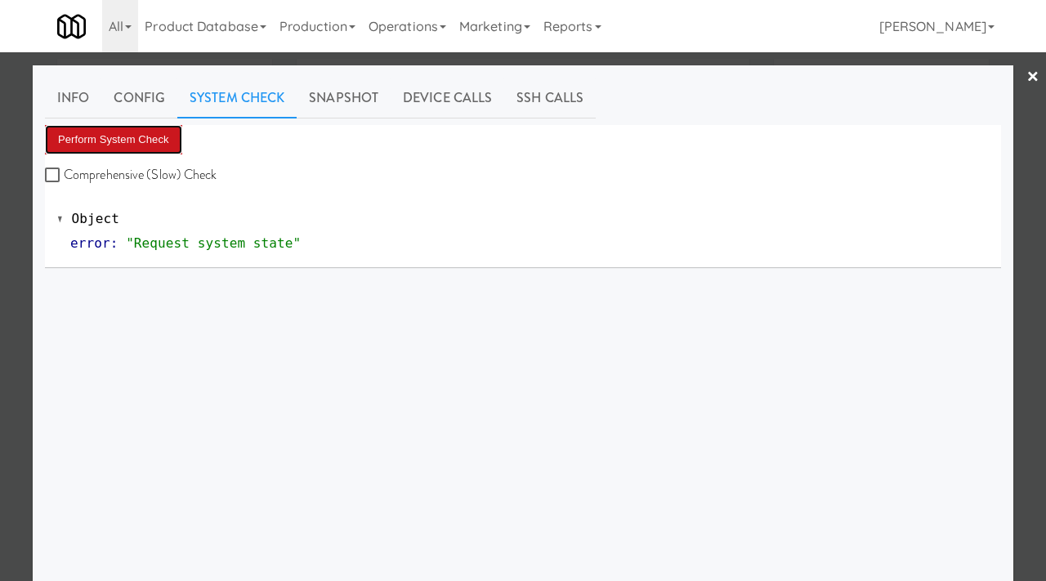
click at [144, 152] on button "Perform System Check" at bounding box center [113, 139] width 137 height 29
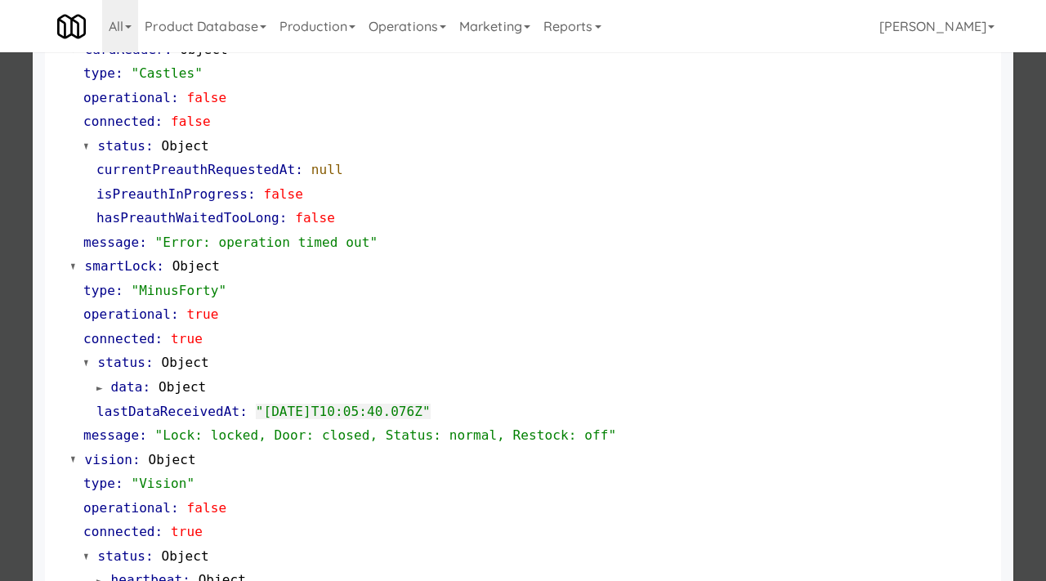
scroll to position [197, 0]
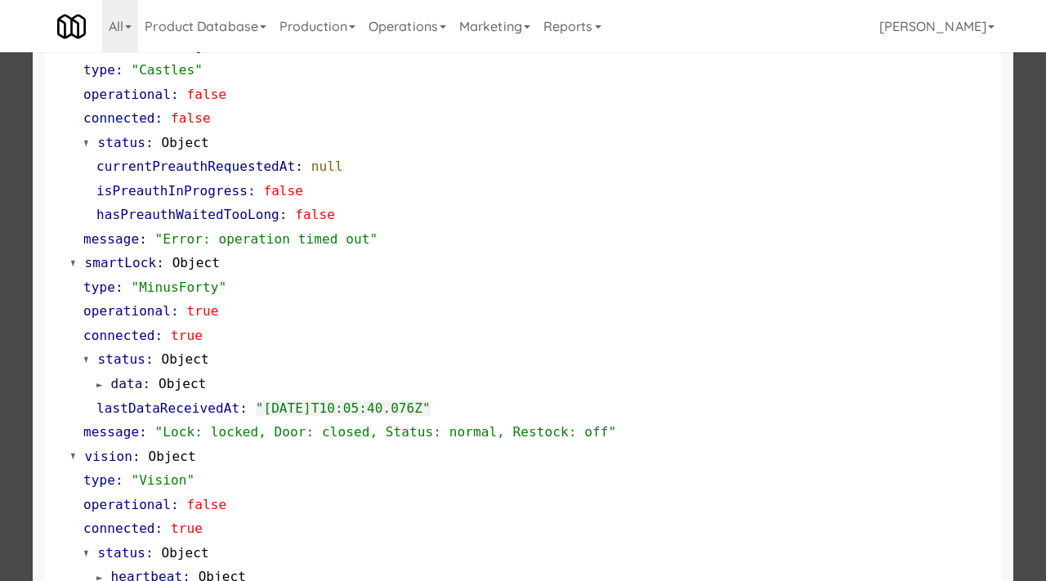
click at [0, 312] on div at bounding box center [523, 290] width 1046 height 581
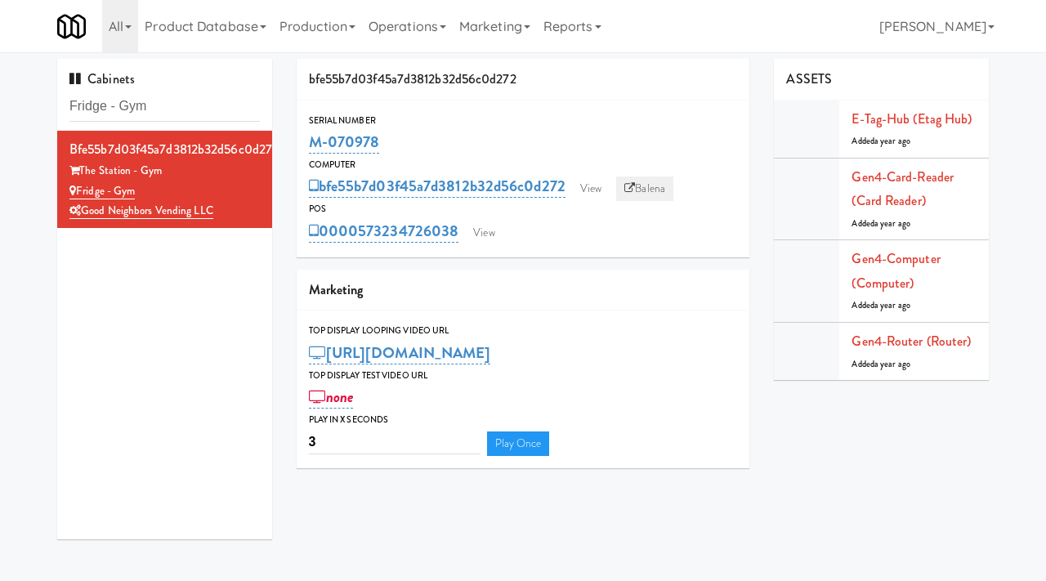
click at [640, 191] on link "Balena" at bounding box center [644, 188] width 57 height 25
click at [587, 182] on link "View" at bounding box center [591, 188] width 38 height 25
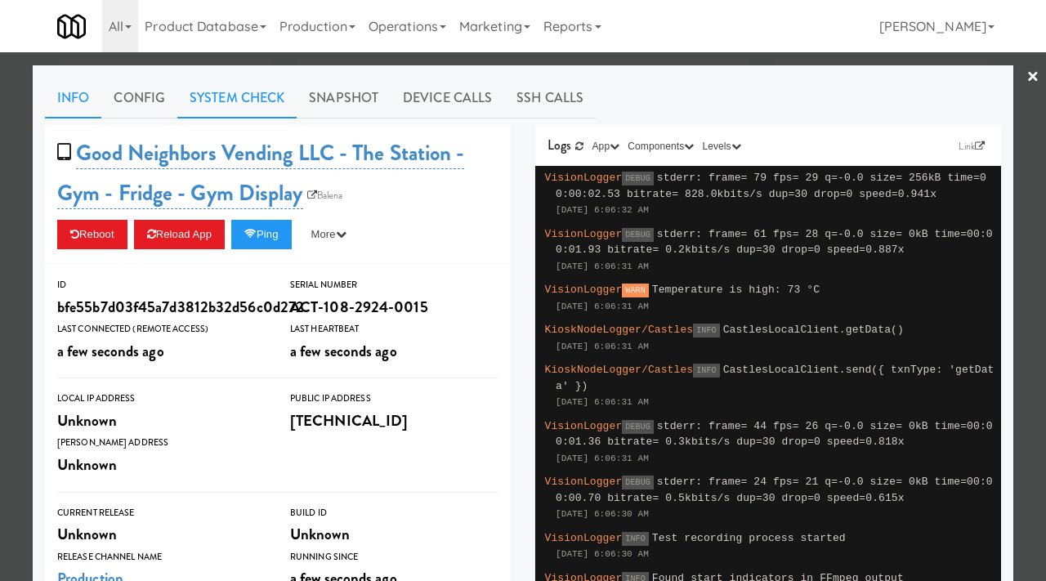
click at [243, 105] on link "System Check" at bounding box center [236, 98] width 119 height 41
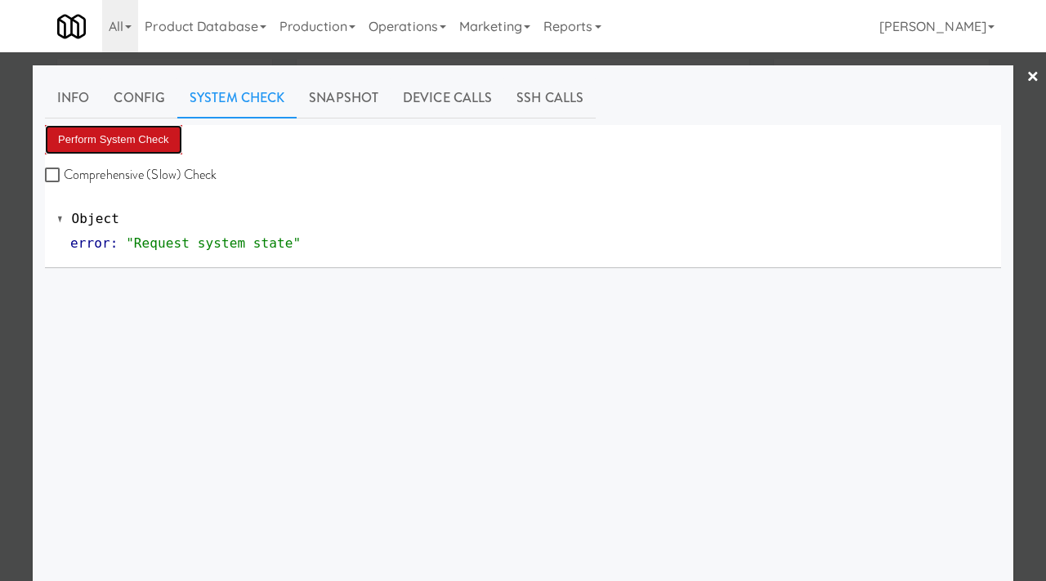
click at [91, 135] on button "Perform System Check" at bounding box center [113, 139] width 137 height 29
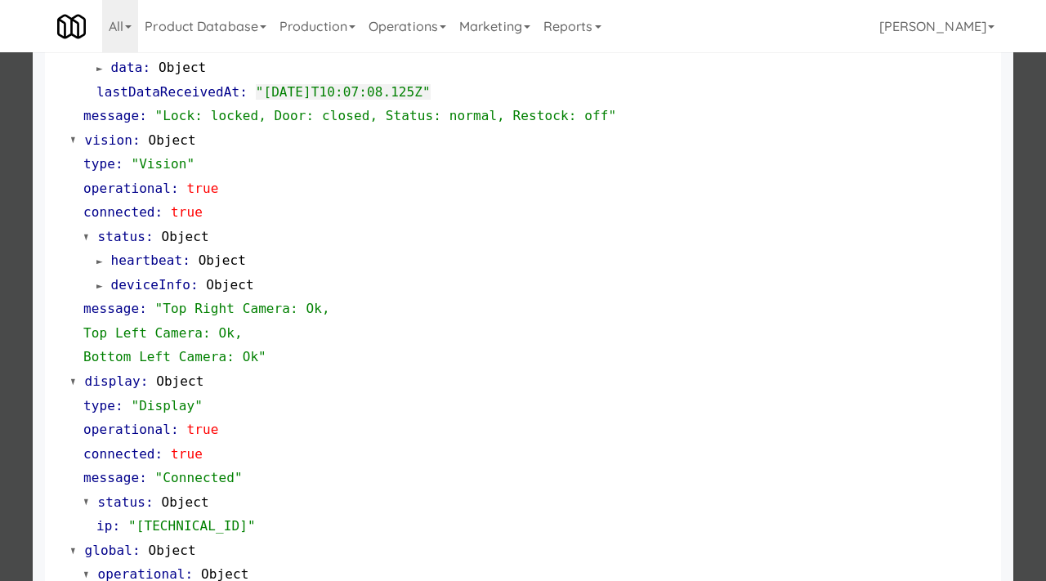
scroll to position [688, 0]
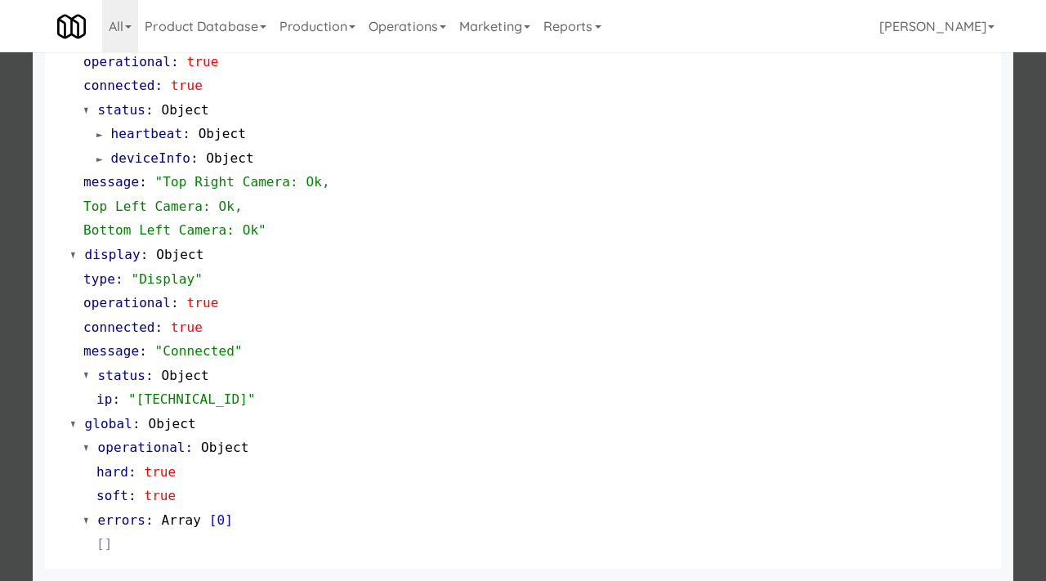
click at [20, 193] on div at bounding box center [523, 290] width 1046 height 581
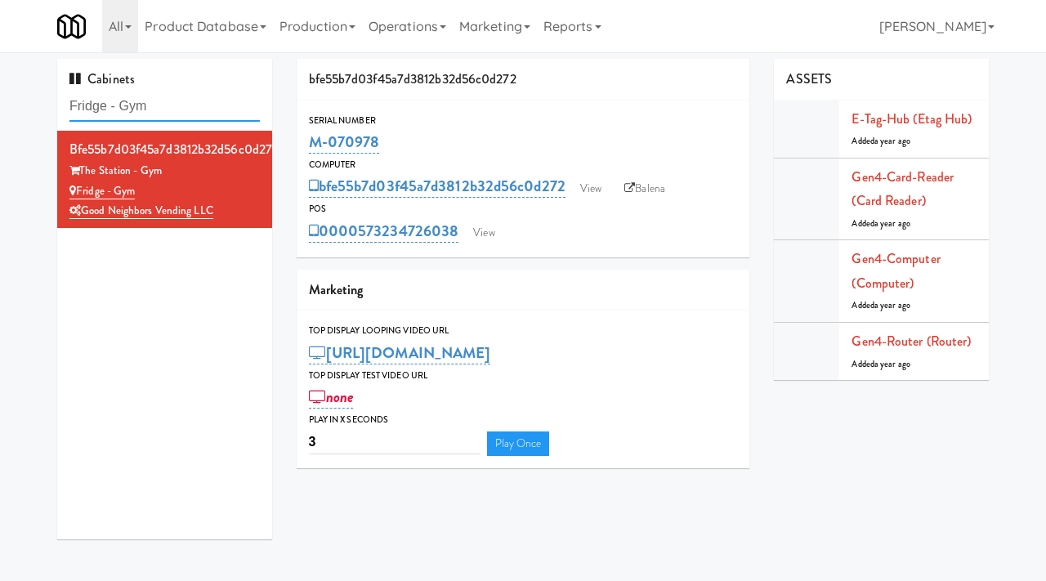
drag, startPoint x: 173, startPoint y: 107, endPoint x: 51, endPoint y: 96, distance: 123.1
click at [51, 96] on div "Cabinets Fridge - Gym bfe55b7d03f45a7d3812b32d56c0d272 The Station - Gym Fridge…" at bounding box center [164, 305] width 239 height 493
paste input "Greenvue Apartments"
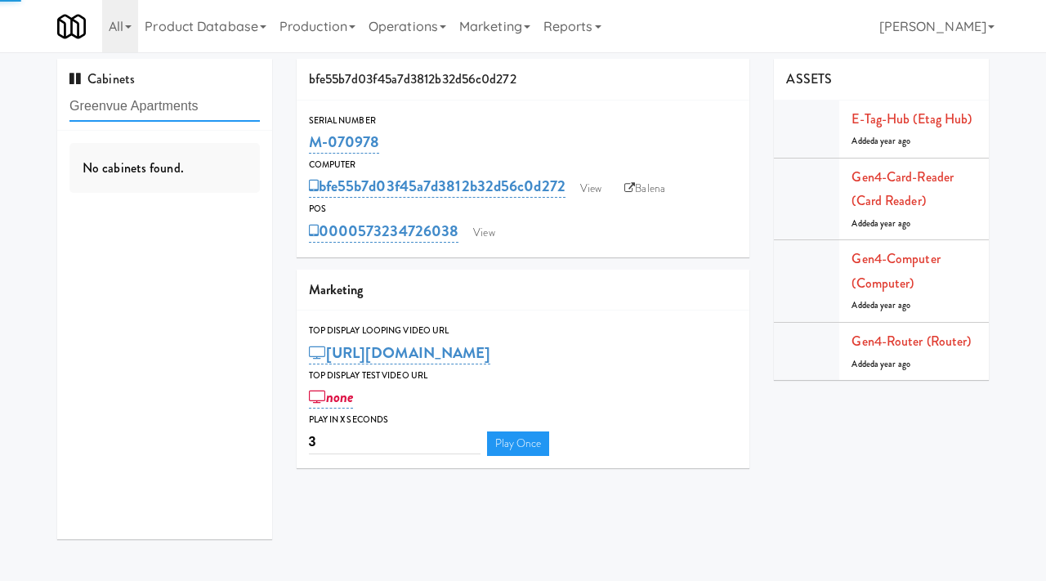
type input "Greenvue Apartments"
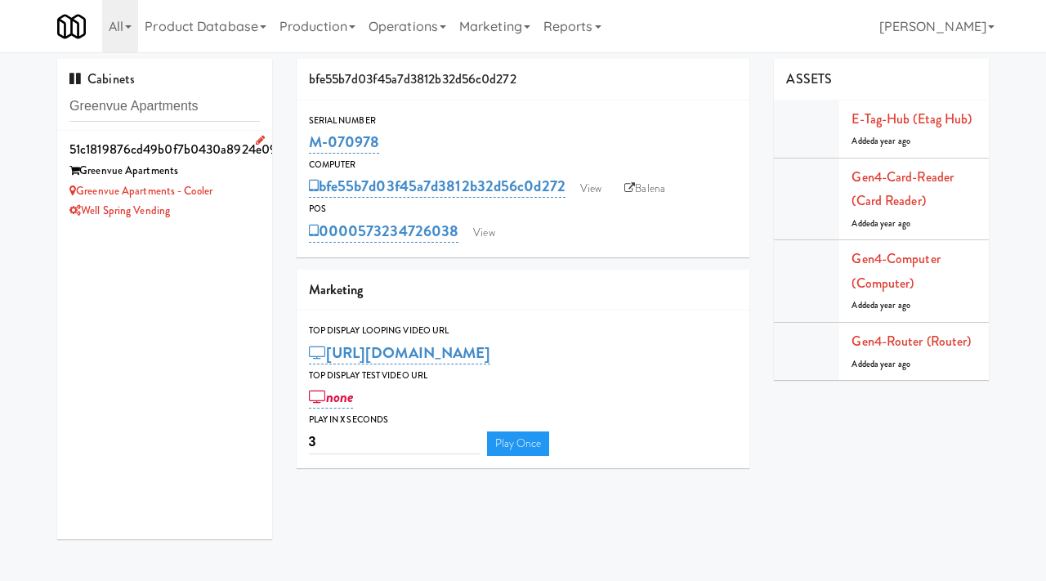
click at [219, 202] on div "Well Spring Vending" at bounding box center [164, 211] width 190 height 20
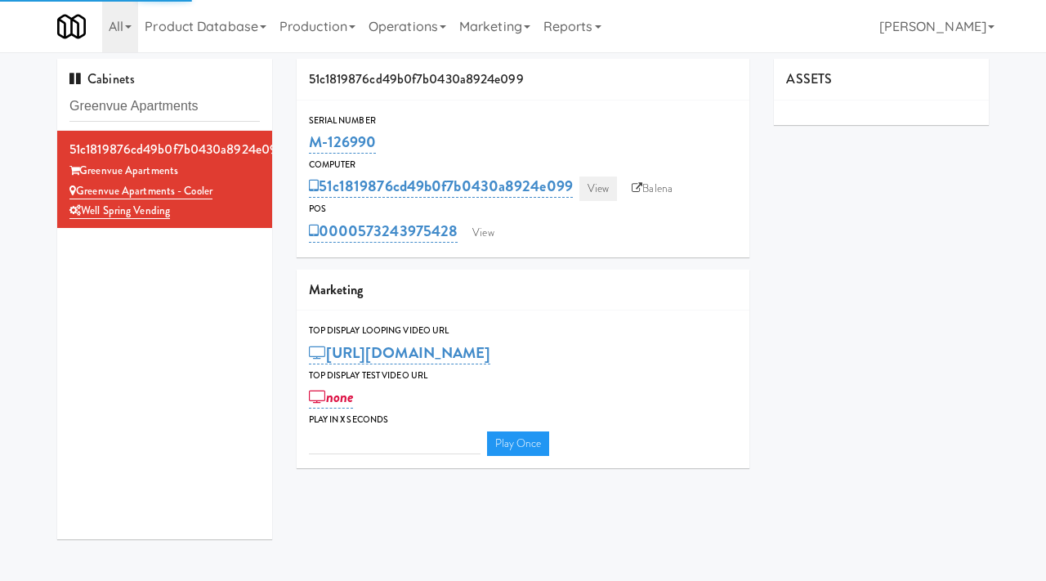
type input "3"
click at [599, 186] on link "View" at bounding box center [598, 188] width 38 height 25
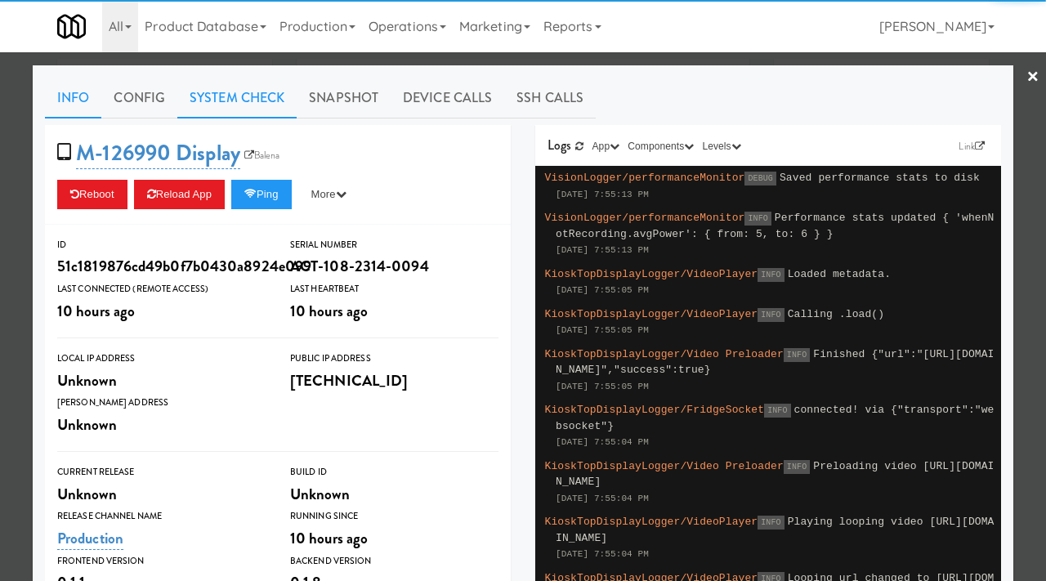
click at [218, 91] on link "System Check" at bounding box center [236, 98] width 119 height 41
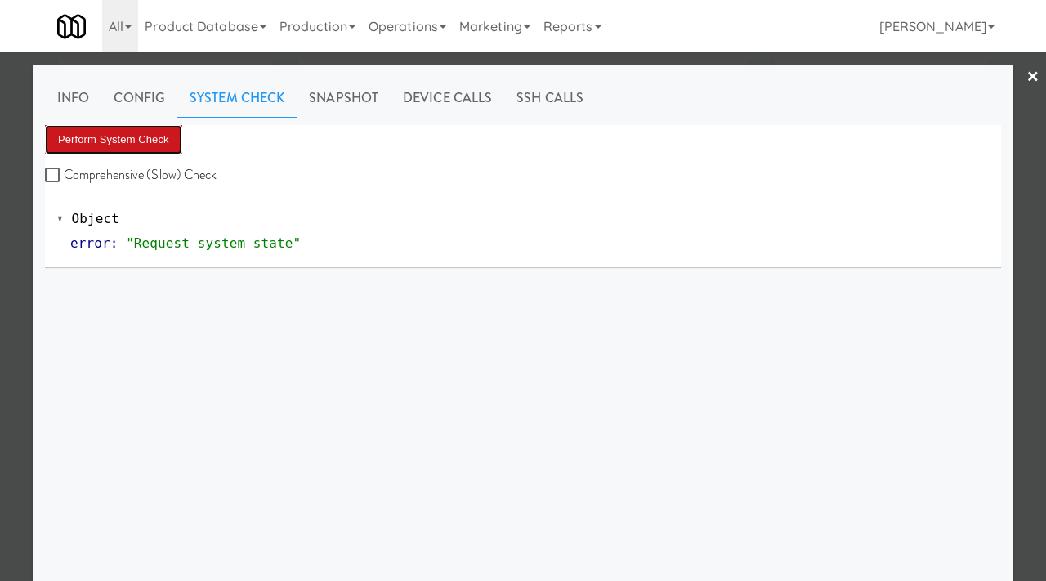
click at [138, 139] on button "Perform System Check" at bounding box center [113, 139] width 137 height 29
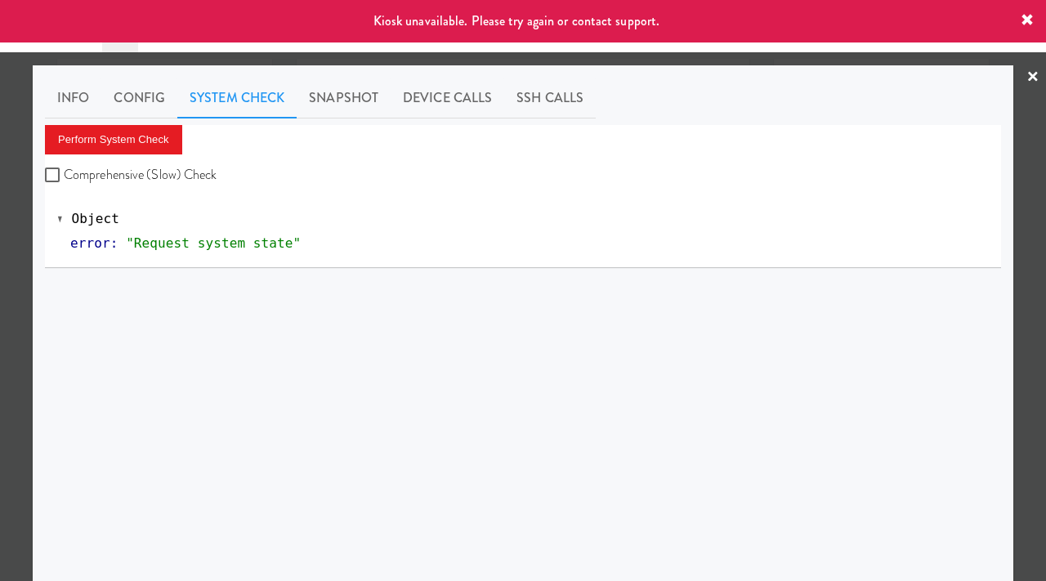
click at [0, 252] on div at bounding box center [523, 290] width 1046 height 581
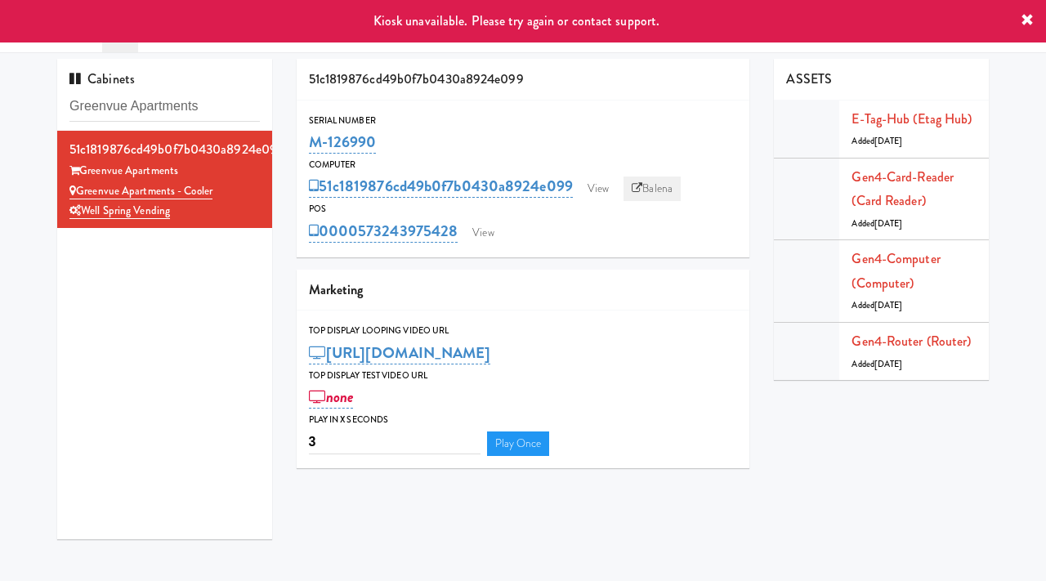
click at [638, 191] on icon at bounding box center [636, 188] width 11 height 11
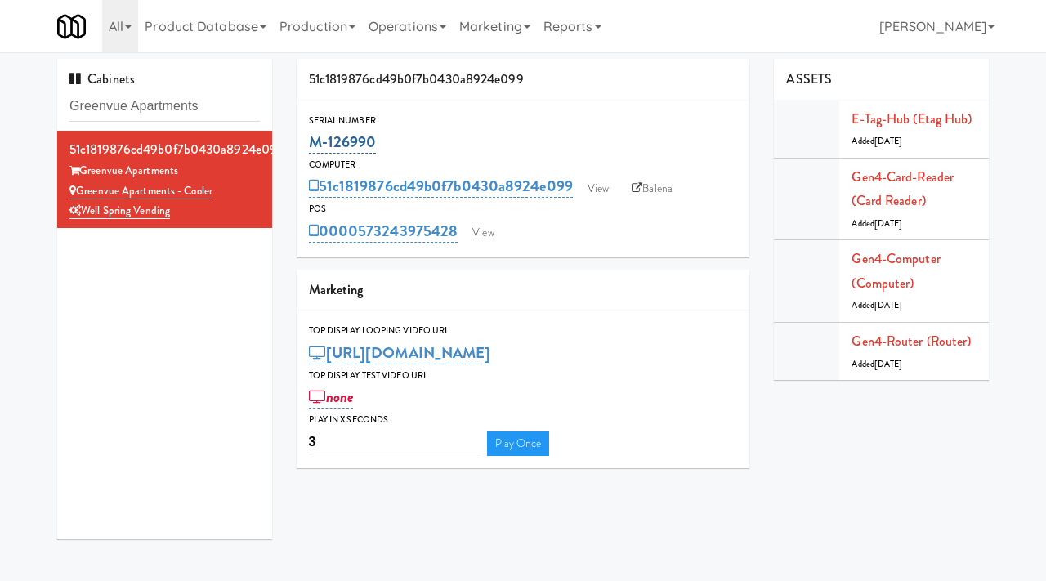
drag, startPoint x: 382, startPoint y: 141, endPoint x: 309, endPoint y: 145, distance: 72.9
click at [309, 145] on div "M-126990" at bounding box center [523, 142] width 429 height 28
copy link "M-126990"
